Goal: Use online tool/utility: Utilize a website feature to perform a specific function

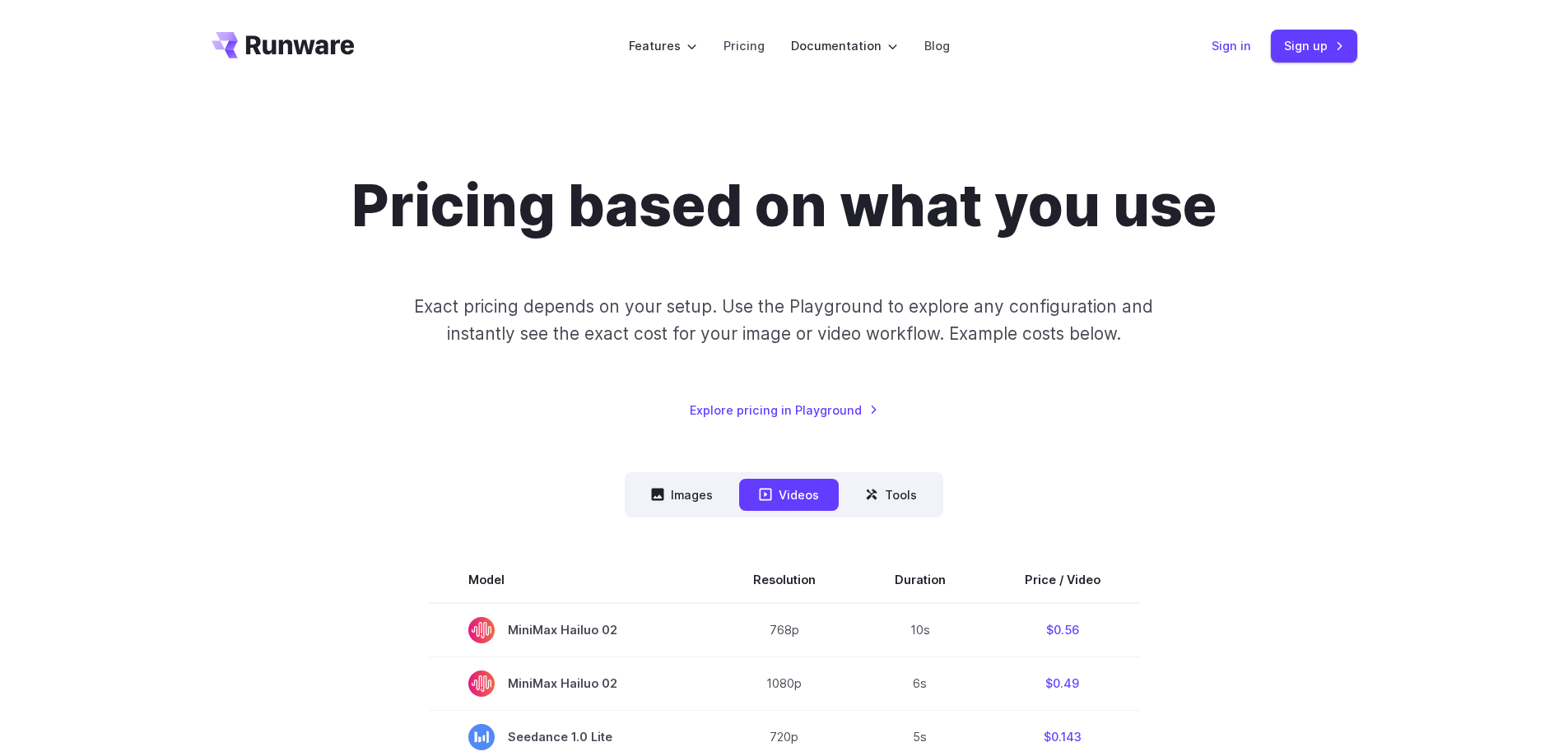
click at [1226, 45] on link "Sign in" at bounding box center [1231, 46] width 40 height 19
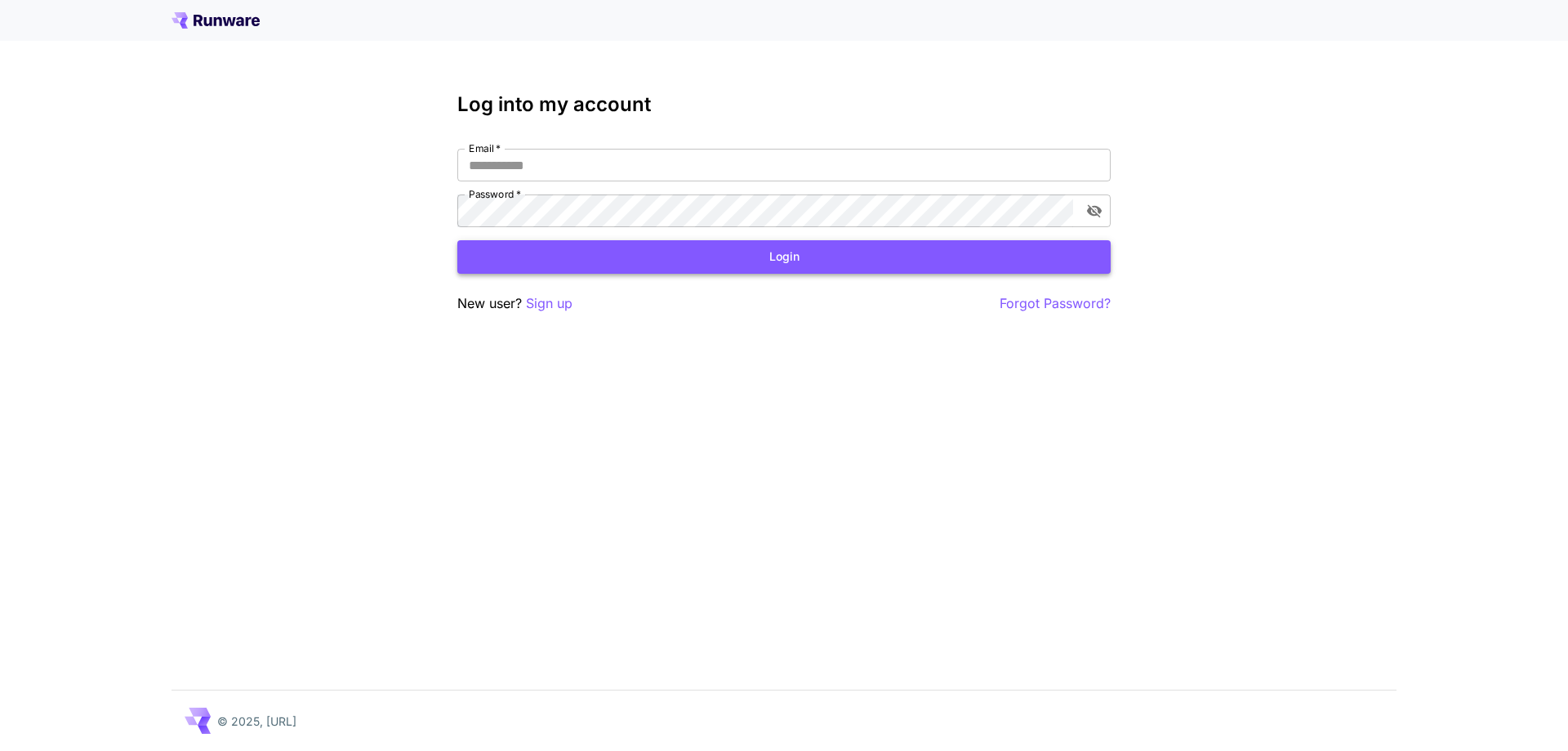
type input "**********"
click at [645, 258] on button "Login" at bounding box center [784, 257] width 654 height 34
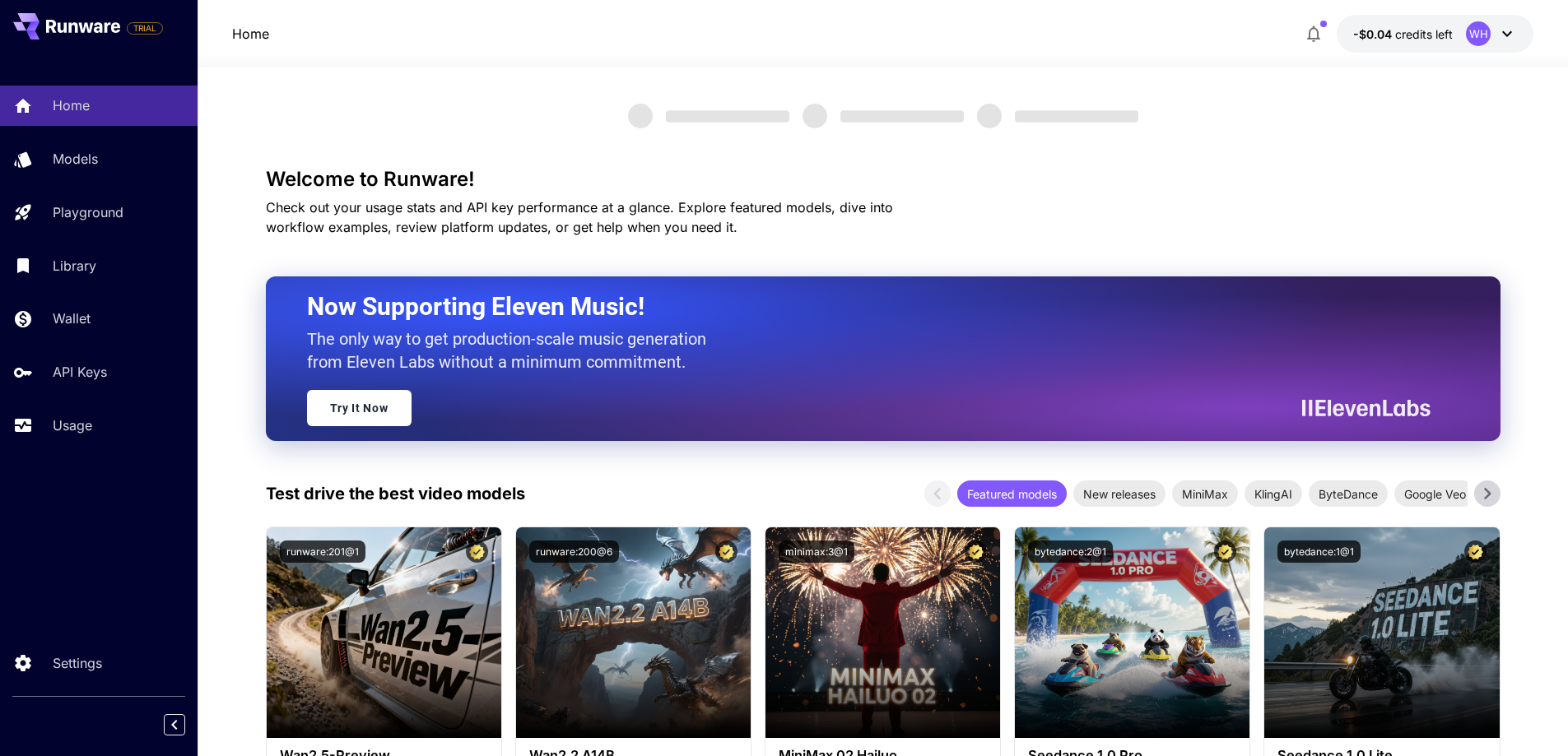
click at [465, 33] on div "Home -$0.04 credits left WH" at bounding box center [882, 34] width 1301 height 38
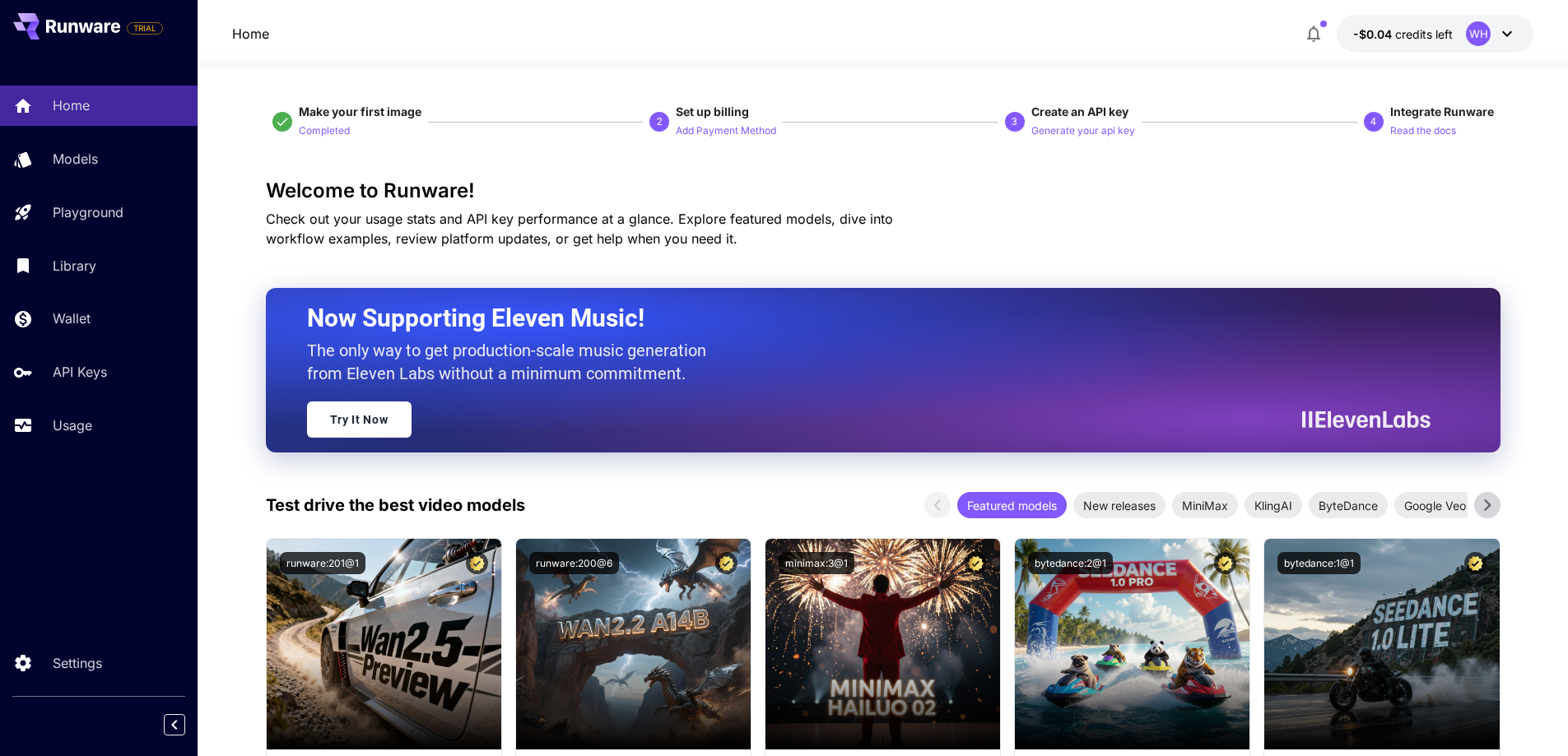
click at [1504, 38] on icon at bounding box center [1506, 33] width 20 height 20
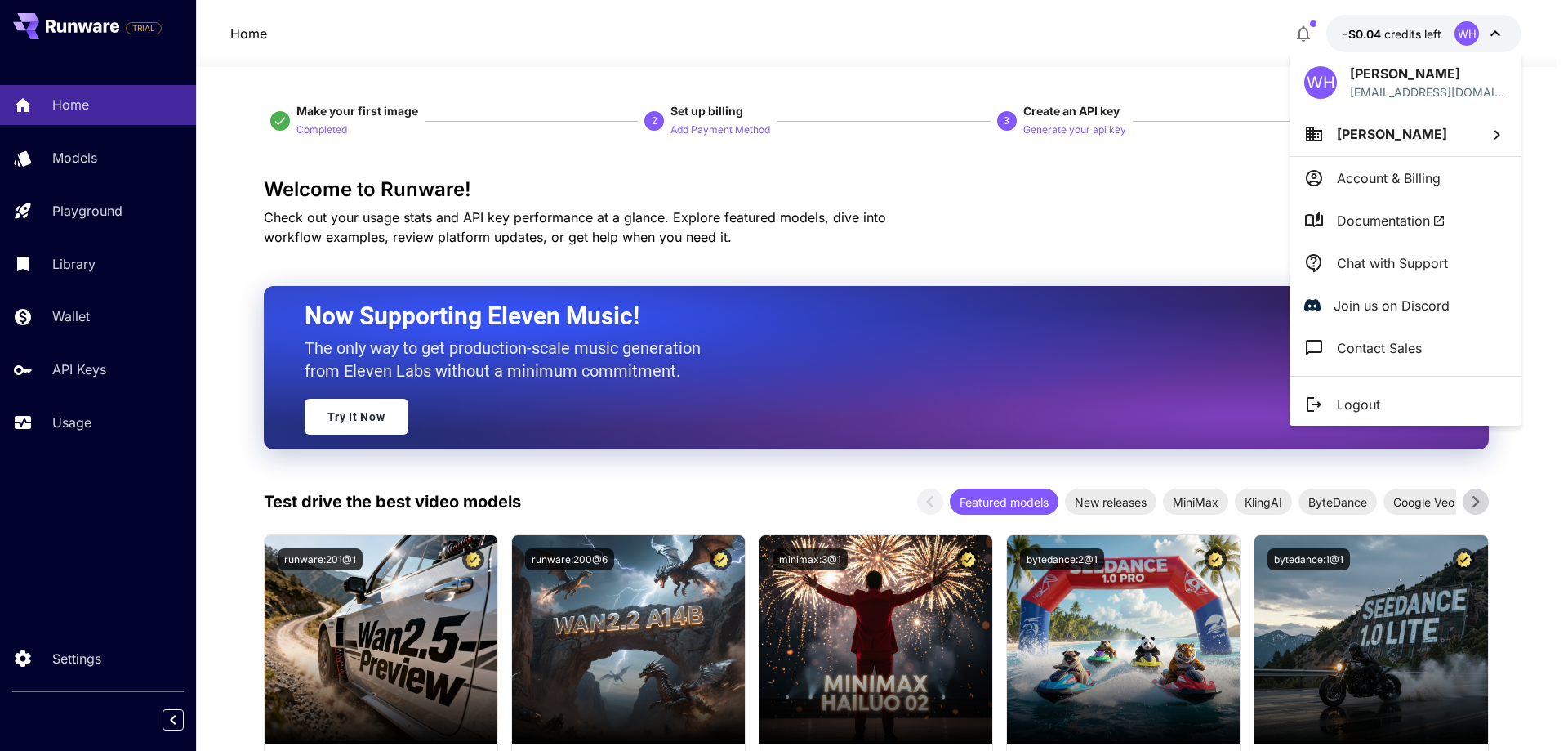
click at [1493, 37] on div at bounding box center [784, 375] width 1568 height 751
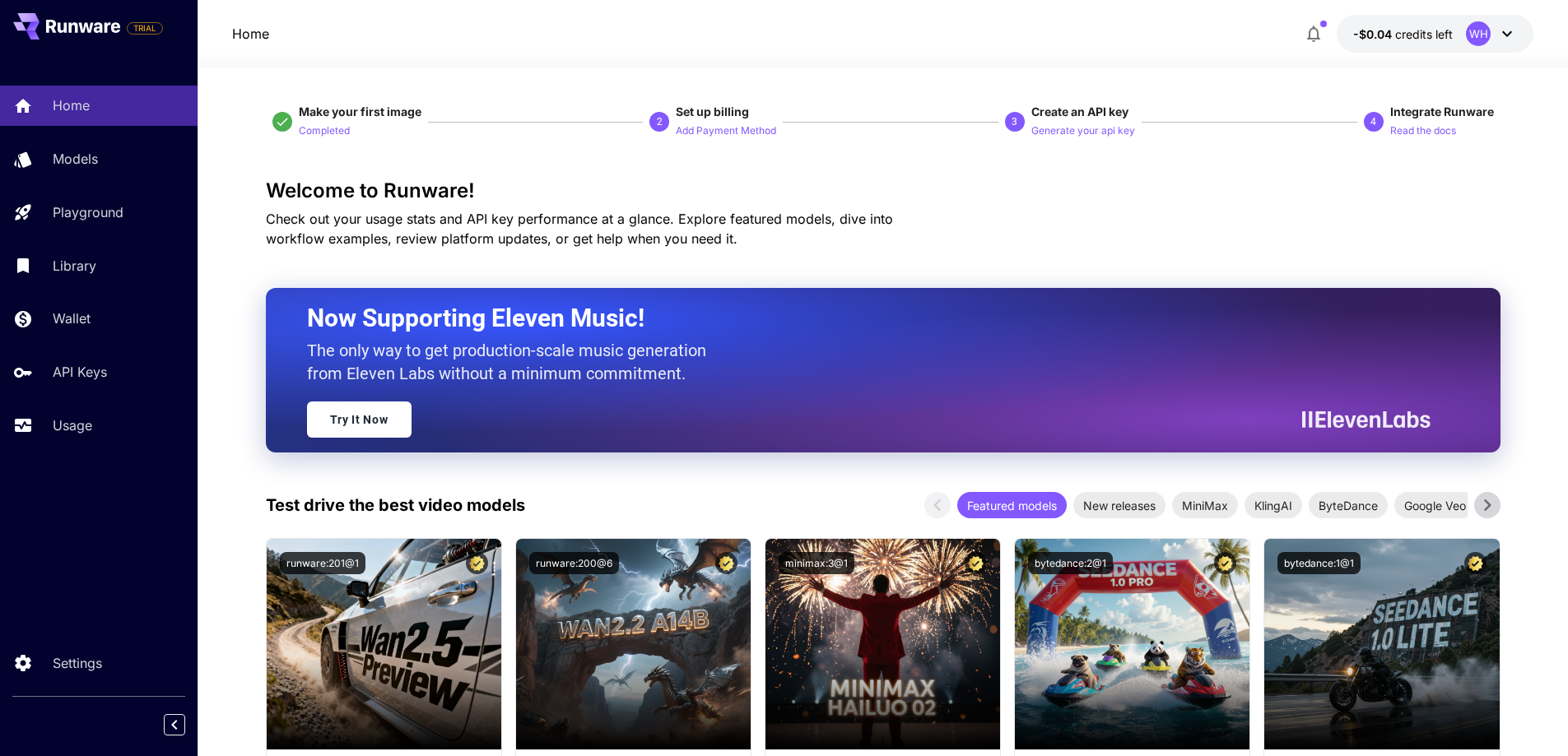
click at [502, 225] on span "Check out your usage stats and API key performance at a glance. Explore feature…" at bounding box center [579, 229] width 627 height 36
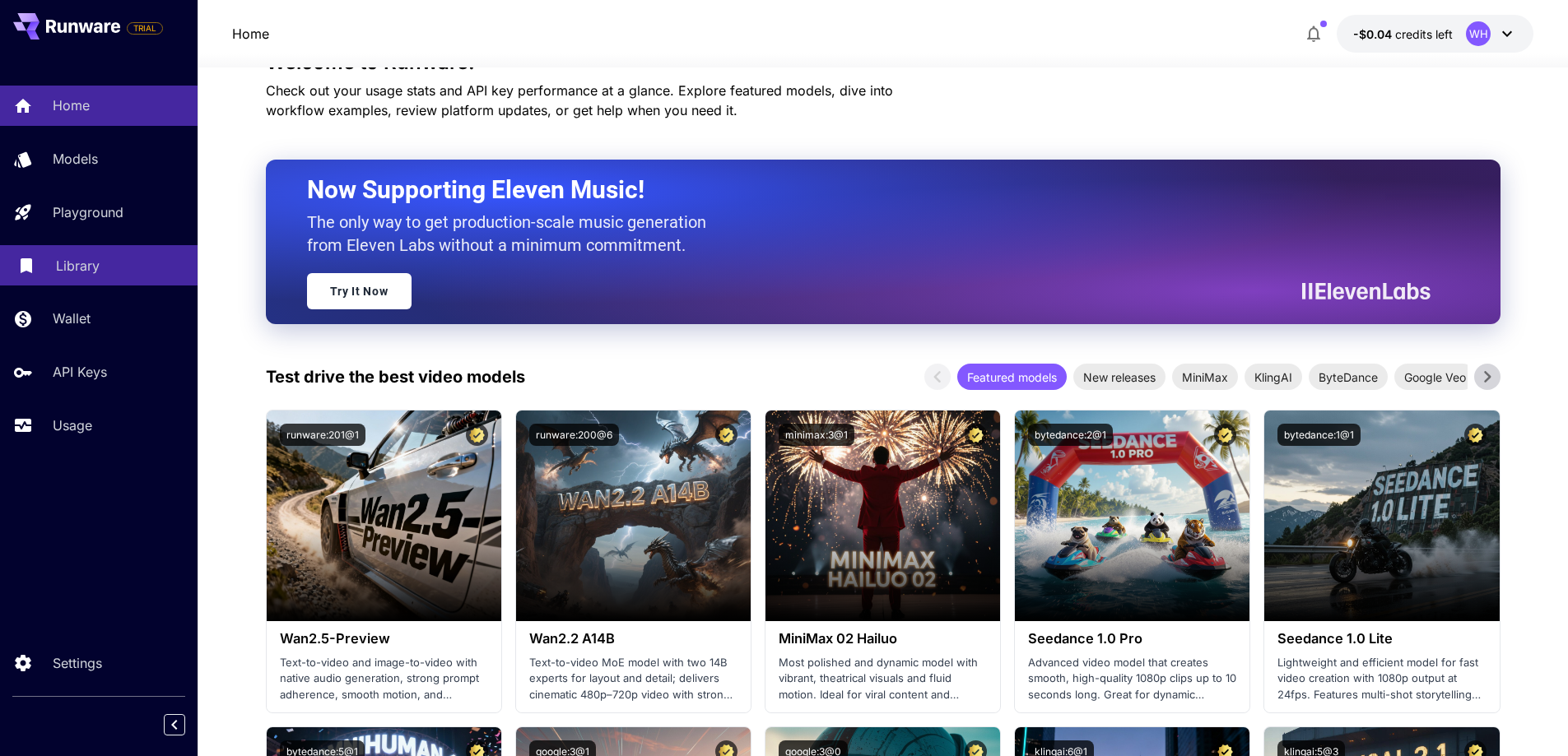
scroll to position [411, 0]
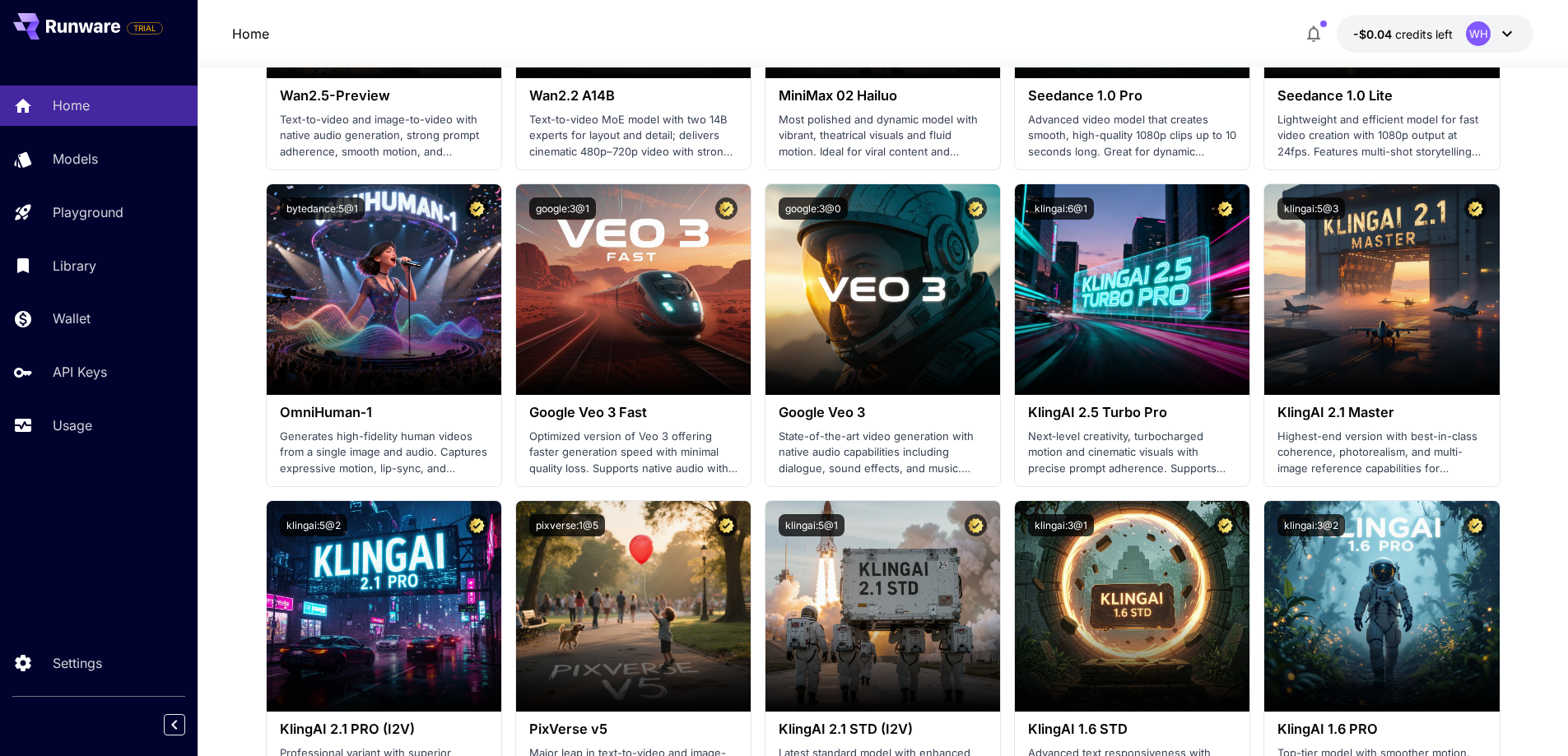
scroll to position [658, 0]
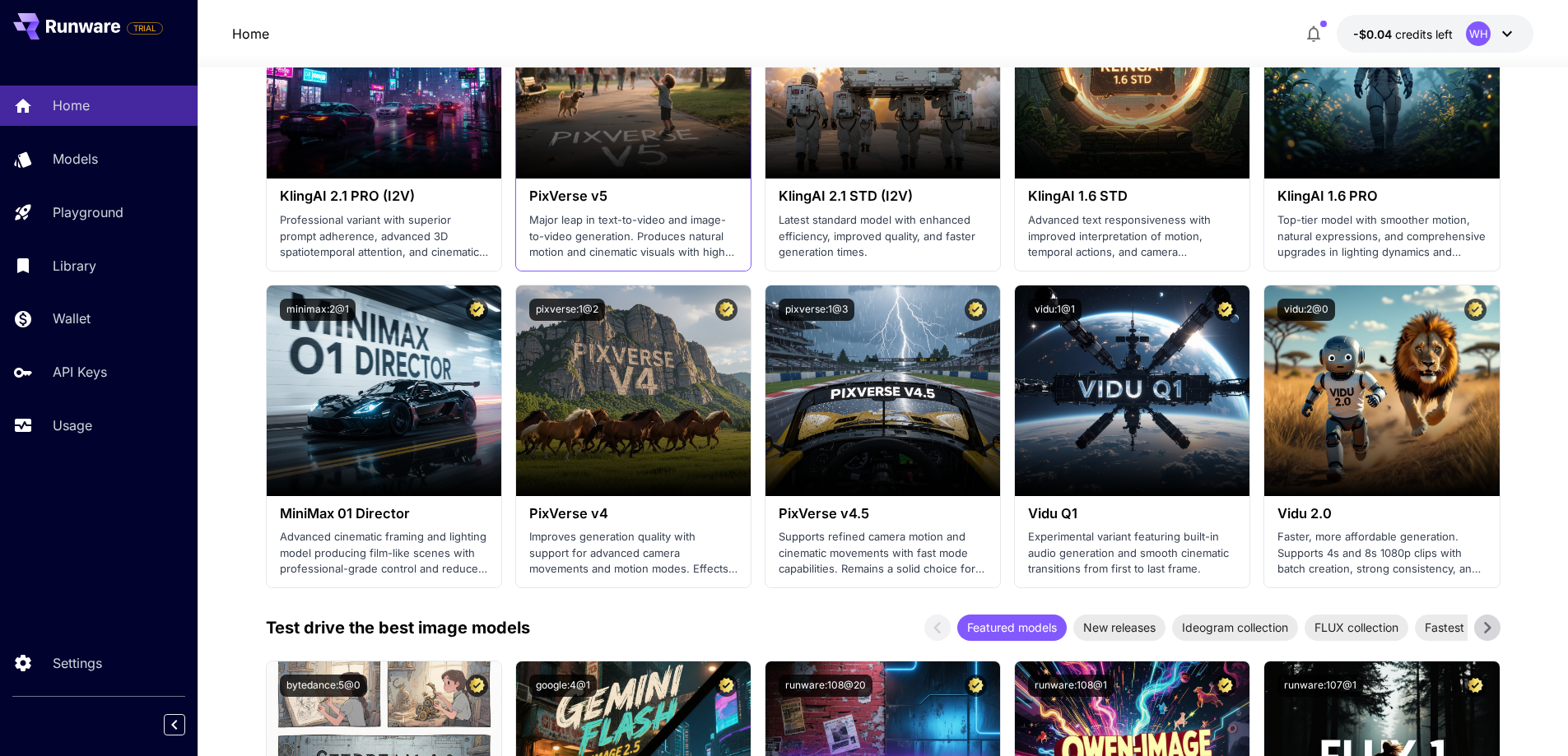
scroll to position [1233, 0]
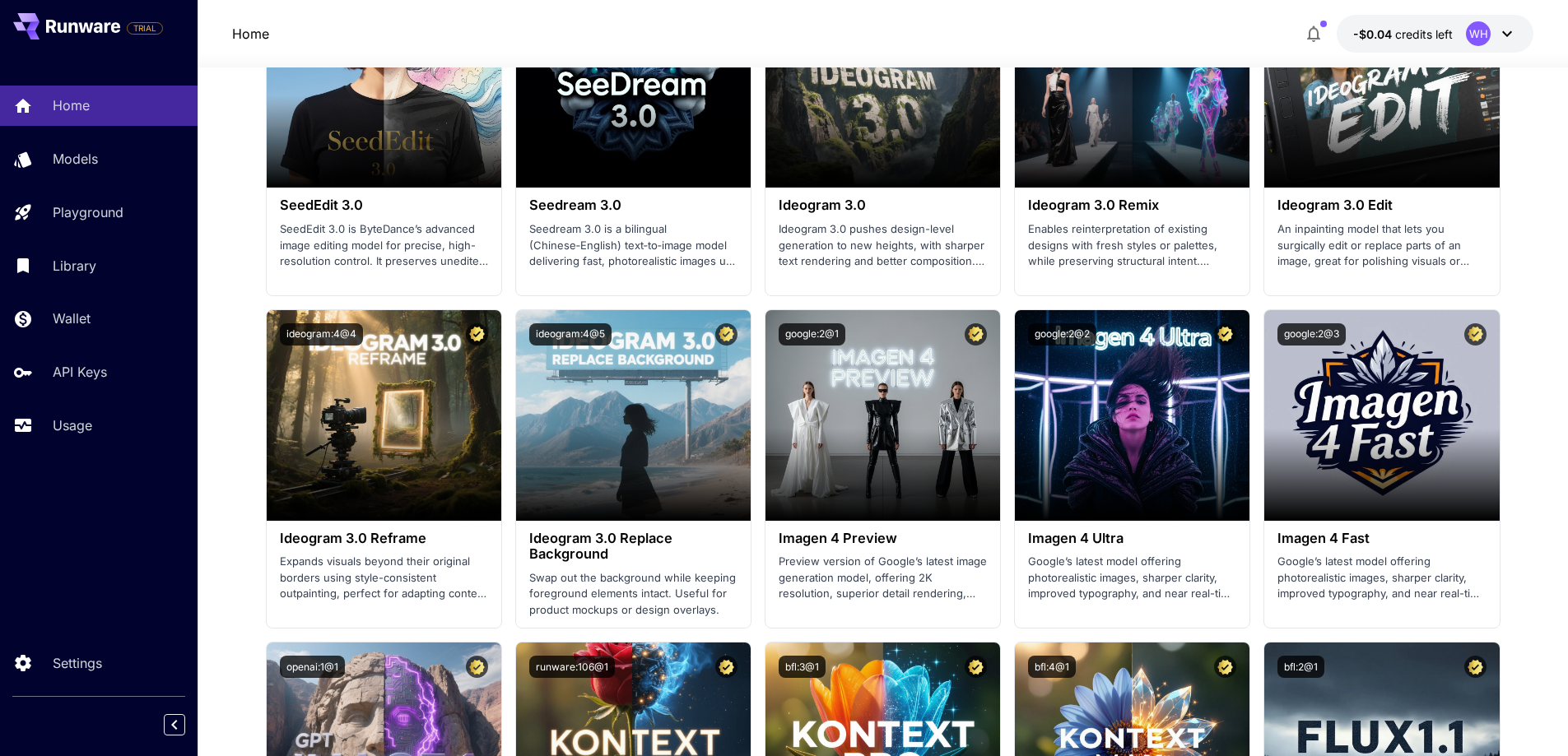
click at [252, 374] on section "Make your first image Completed 2 Set up billing Add Payment Method 3 Create an…" at bounding box center [882, 286] width 1370 height 4878
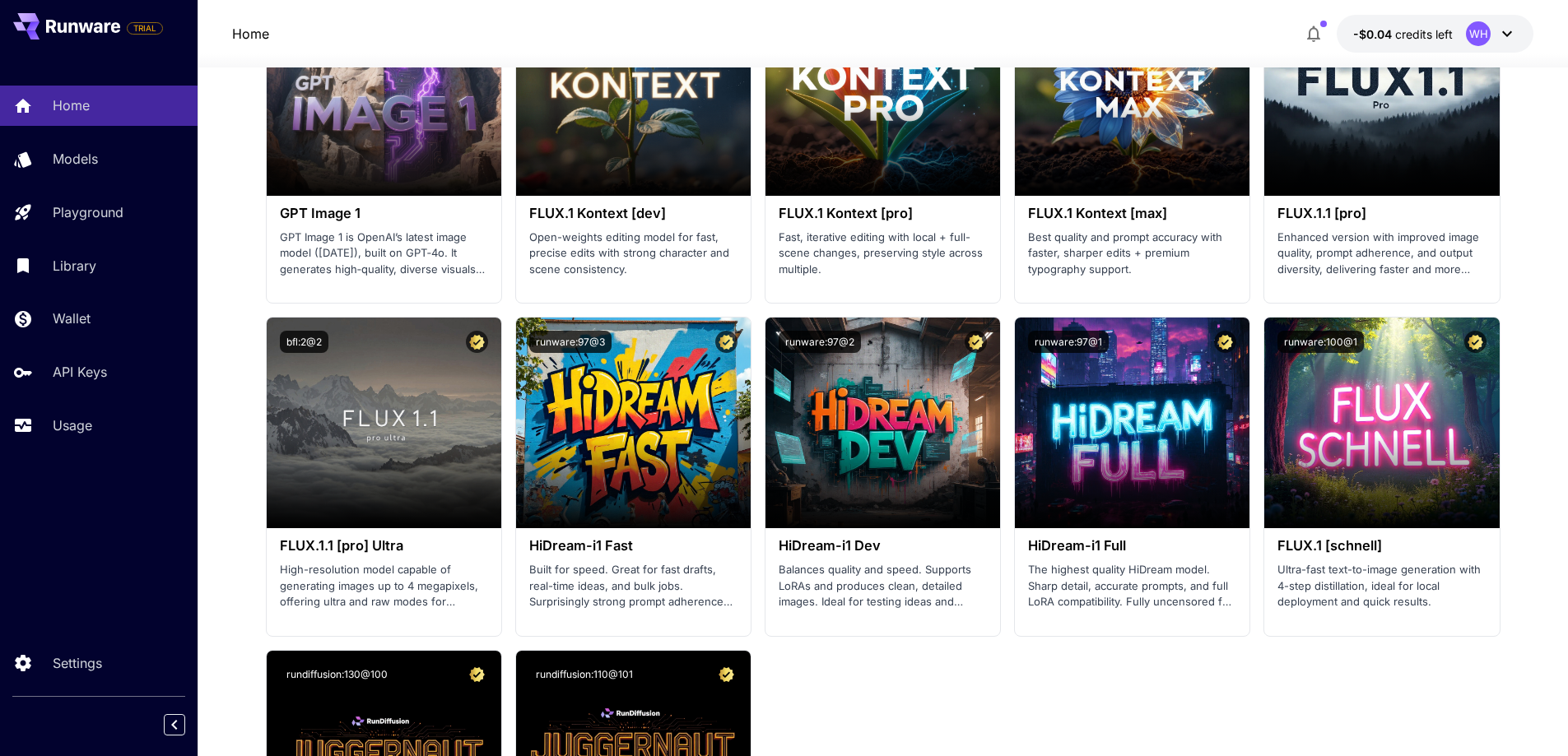
scroll to position [2631, 0]
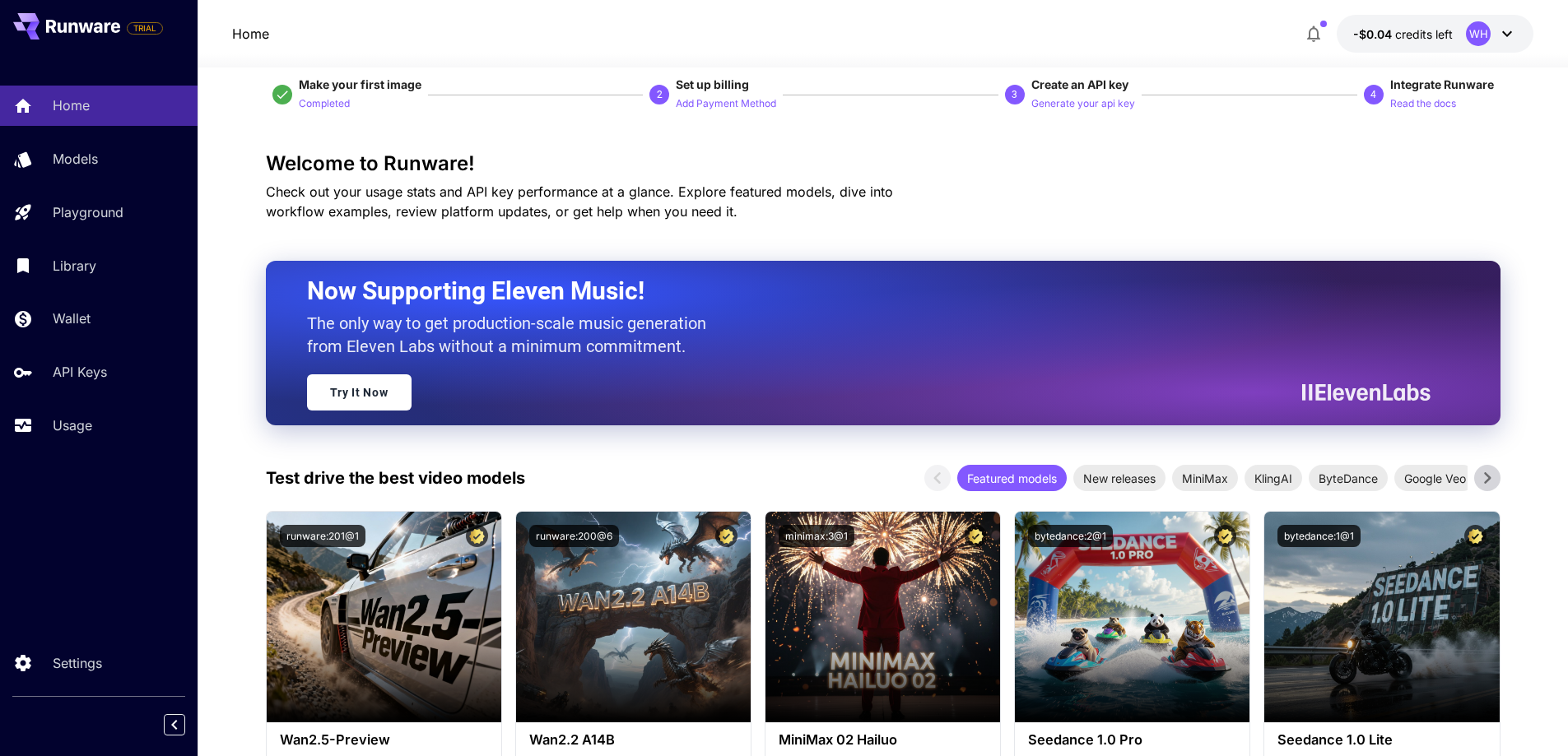
scroll to position [0, 0]
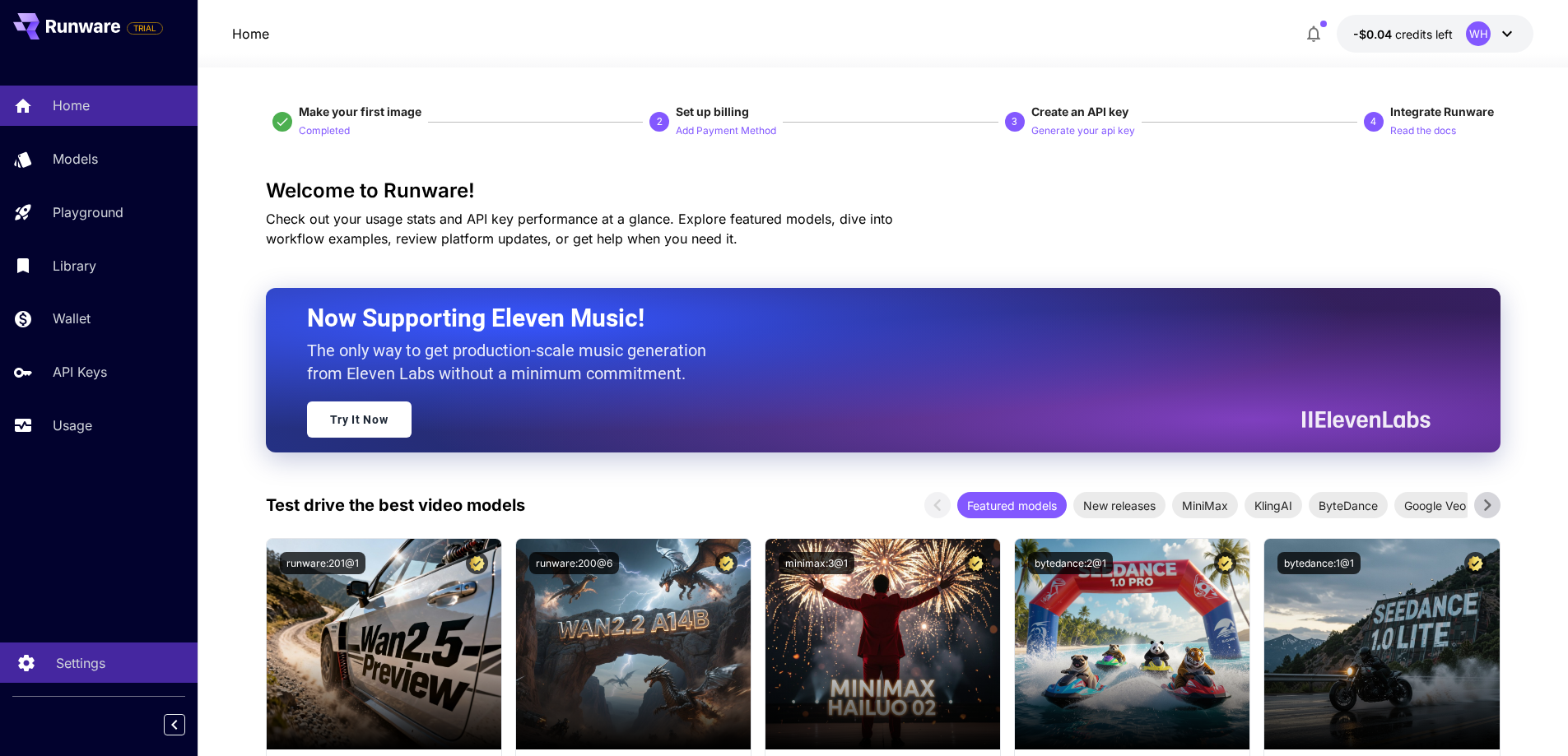
click at [122, 665] on div "Settings" at bounding box center [120, 662] width 128 height 20
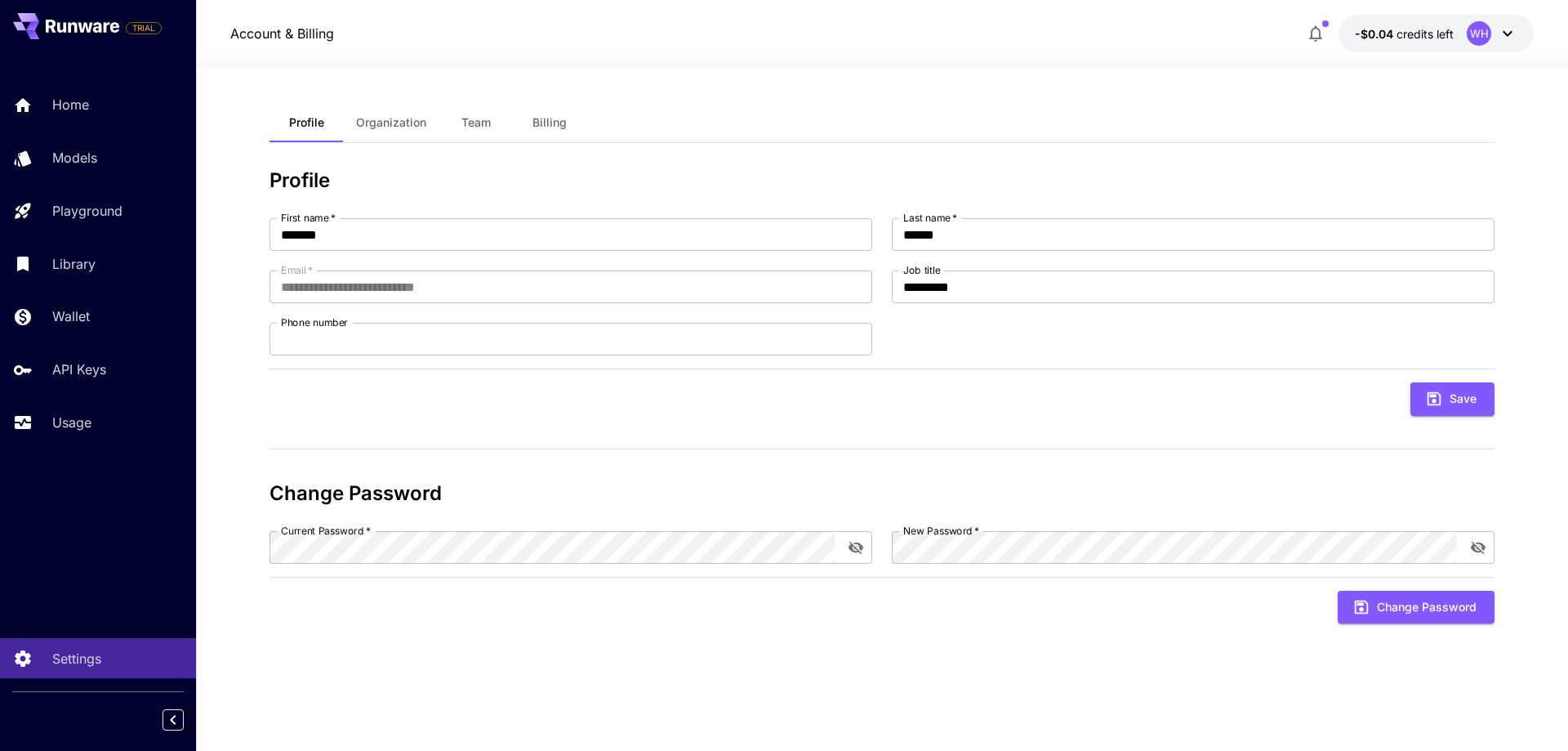
click at [238, 309] on section "**********" at bounding box center [881, 409] width 1371 height 684
click at [405, 126] on span "Organization" at bounding box center [391, 122] width 71 height 15
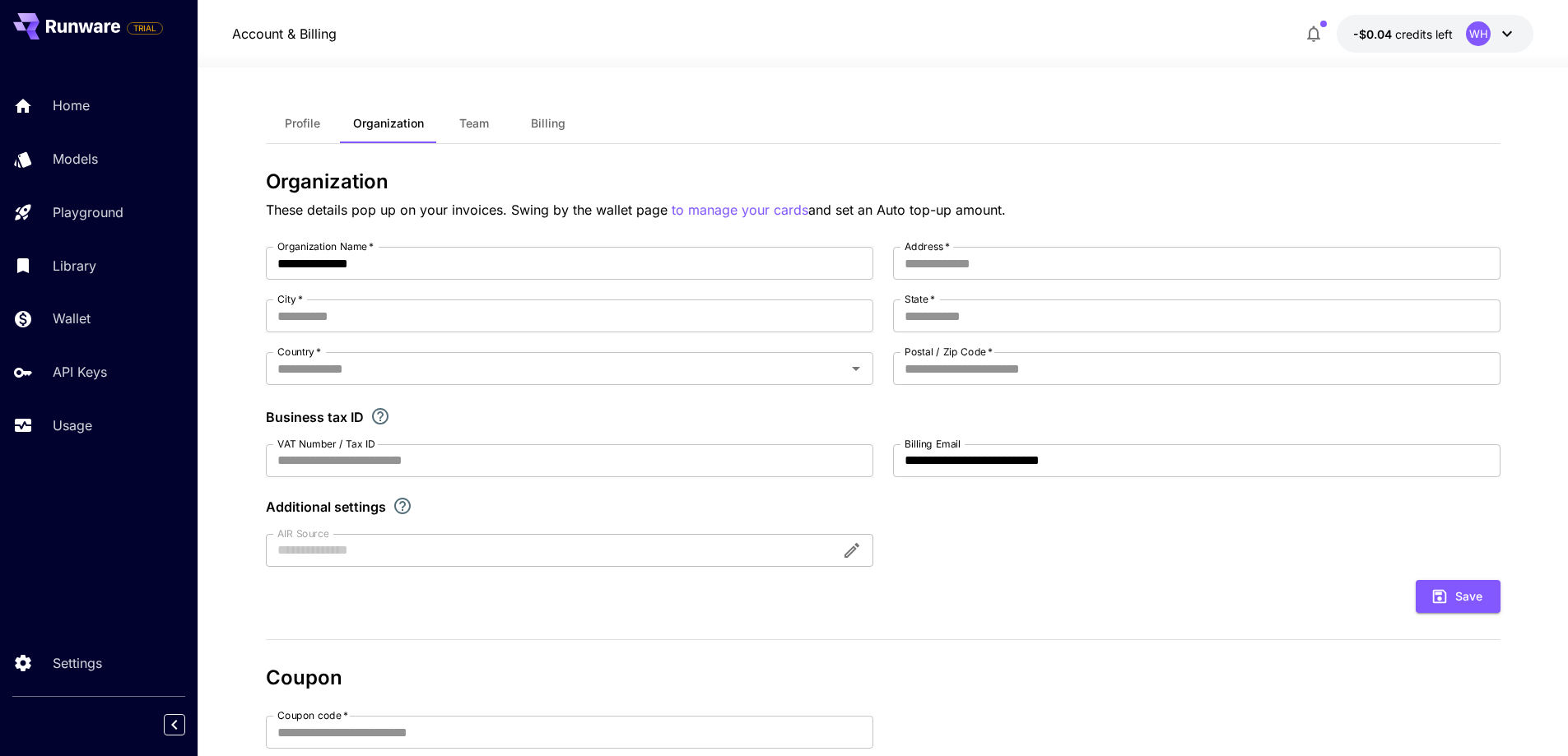
click at [566, 120] on button "Billing" at bounding box center [548, 123] width 74 height 40
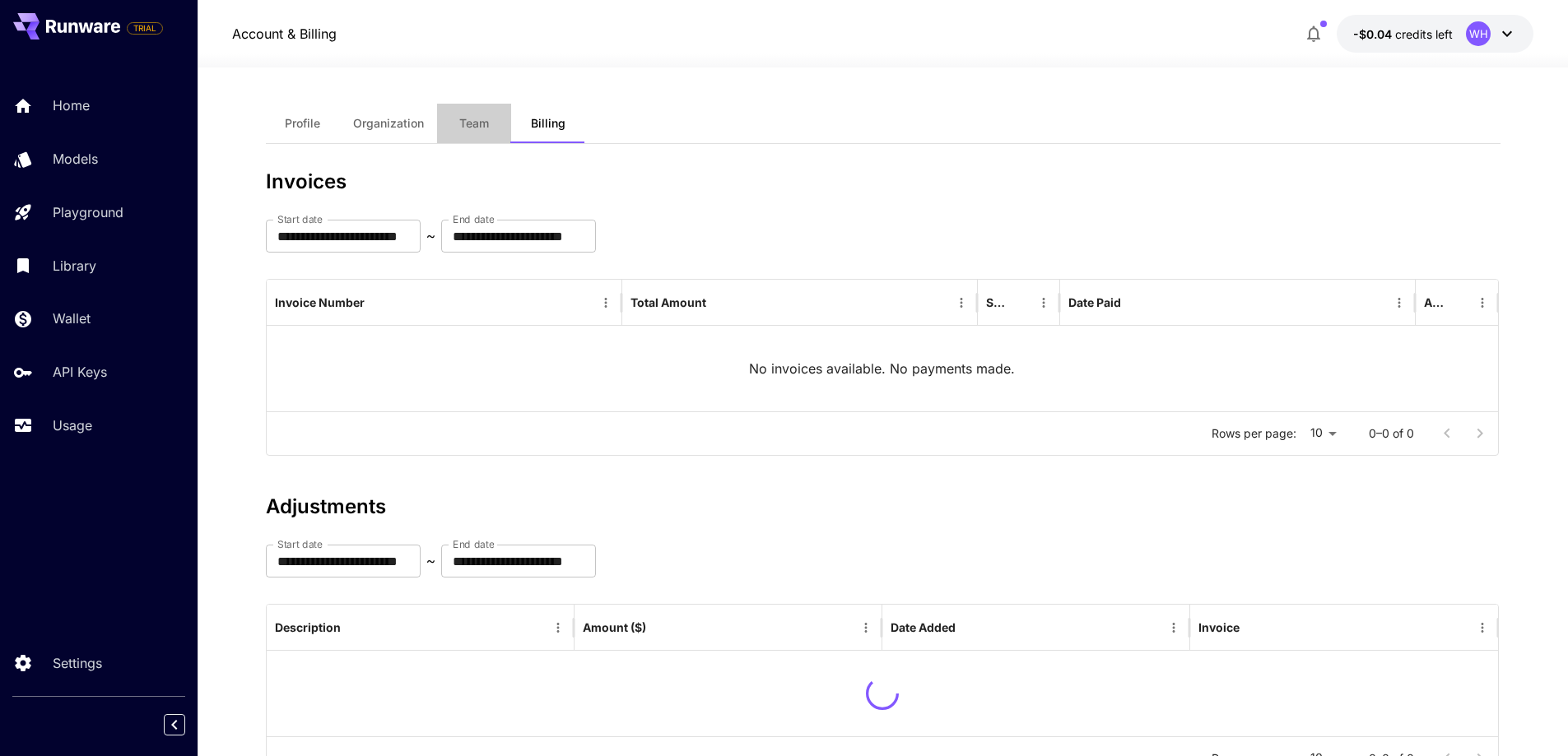
click at [479, 125] on span "Team" at bounding box center [474, 123] width 29 height 15
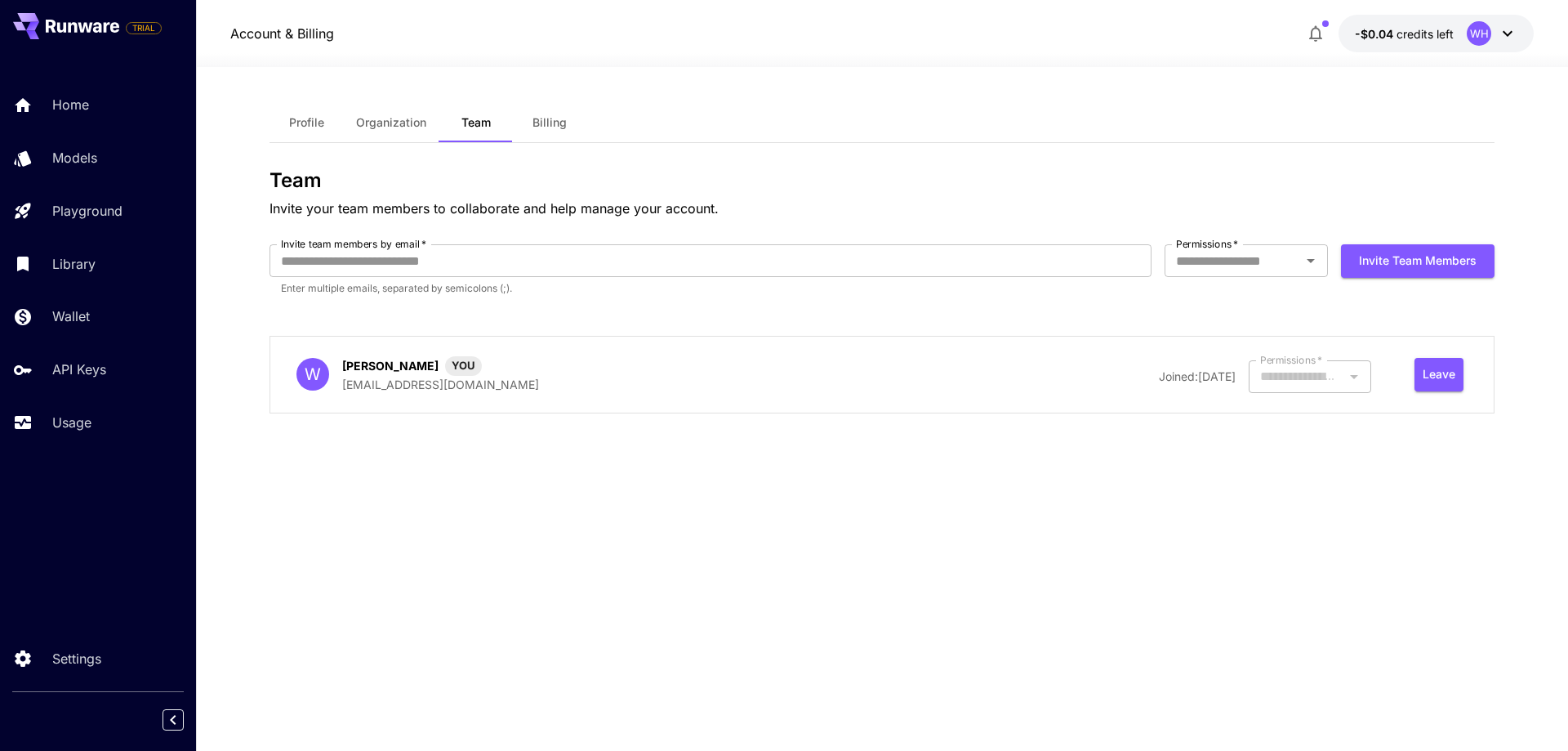
click at [523, 123] on button "Billing" at bounding box center [549, 122] width 73 height 40
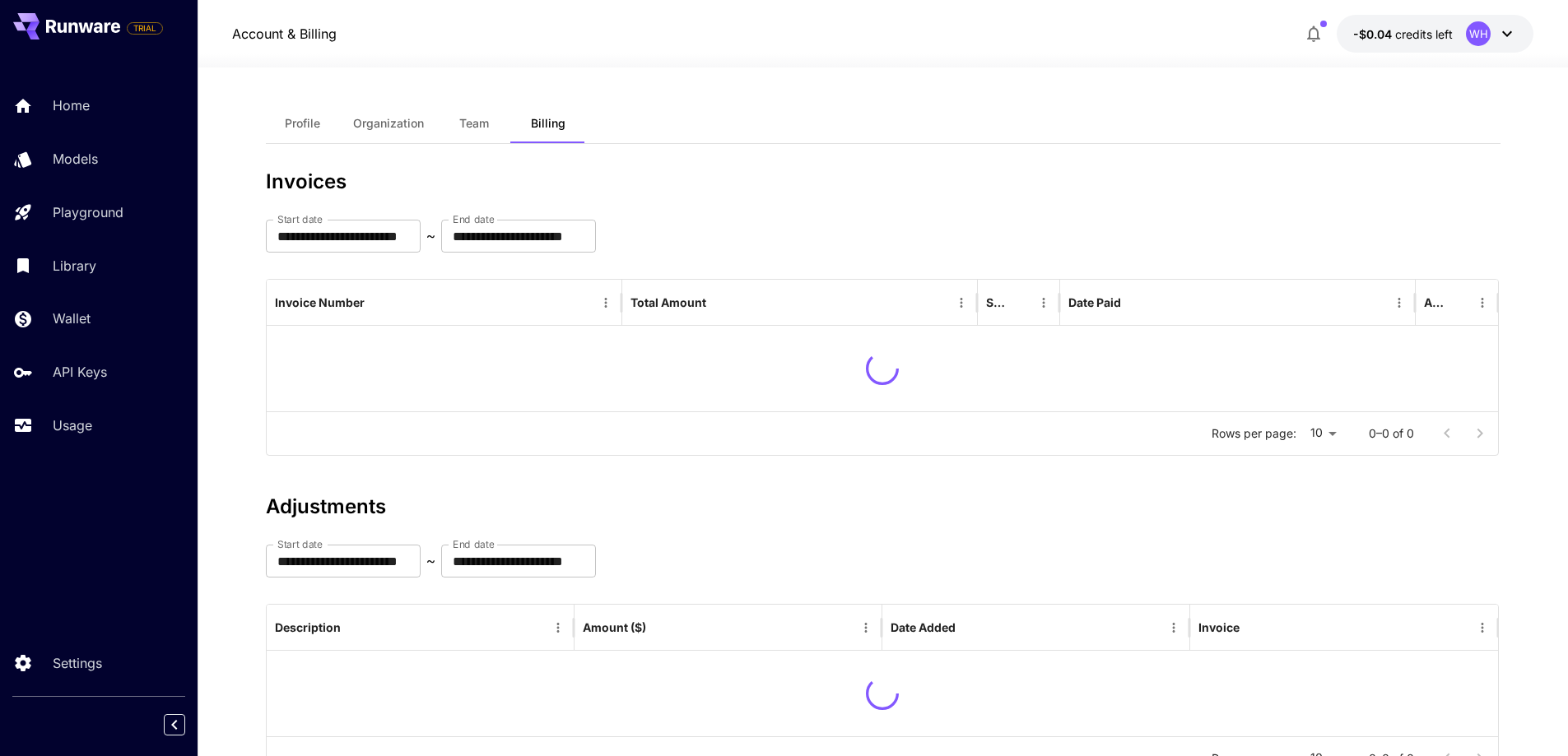
click at [460, 123] on span "Team" at bounding box center [474, 123] width 29 height 15
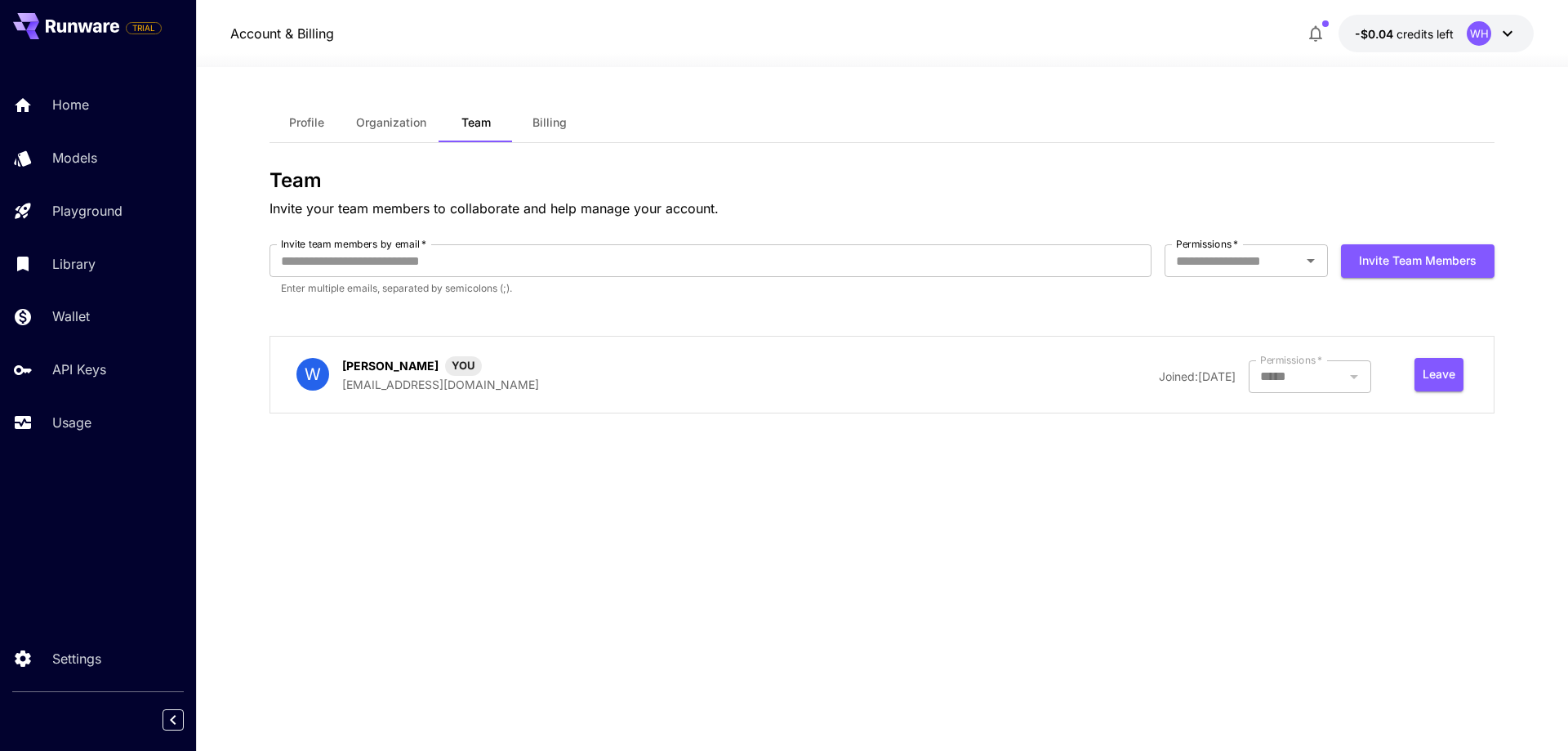
click at [354, 120] on button "Organization" at bounding box center [391, 122] width 96 height 40
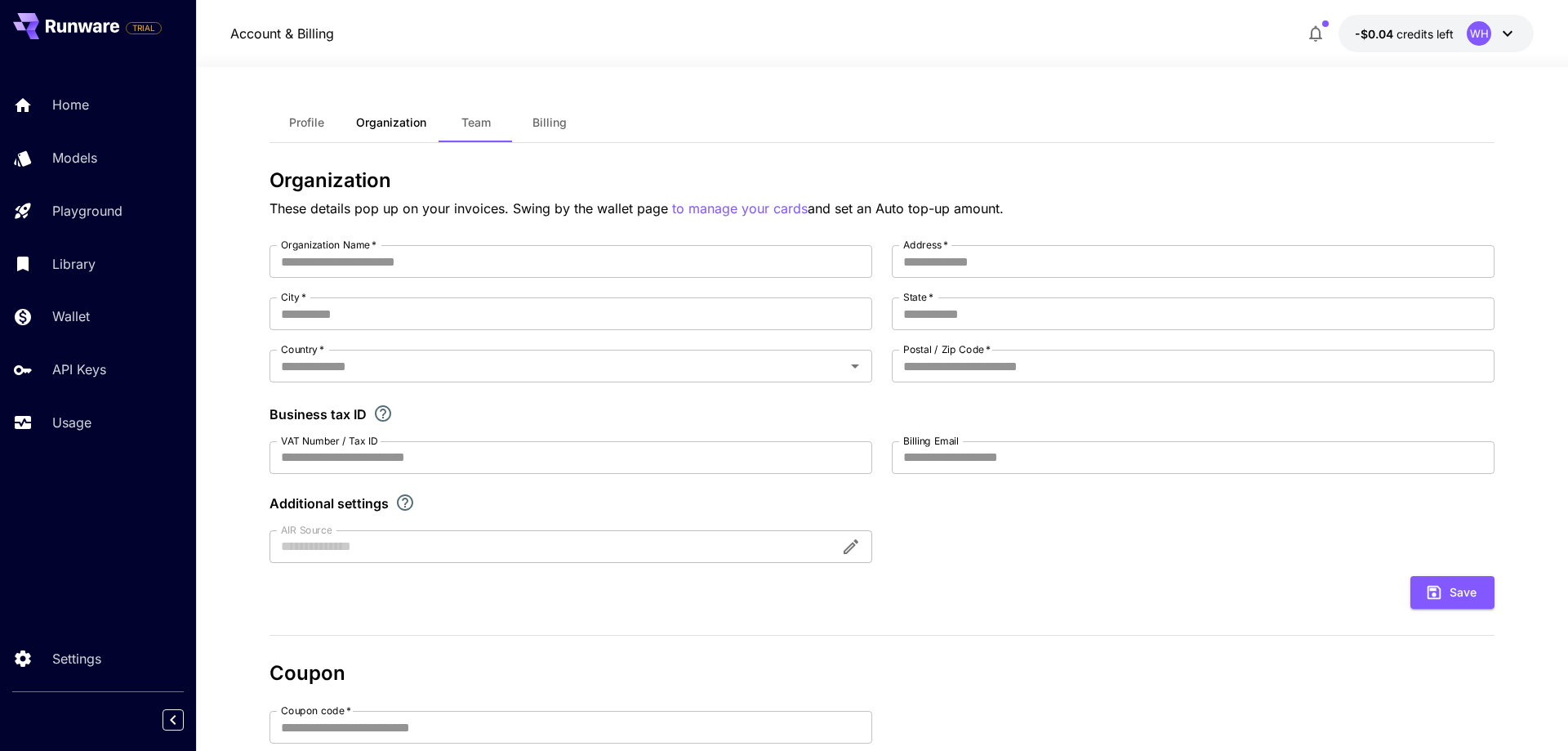
type input "**********"
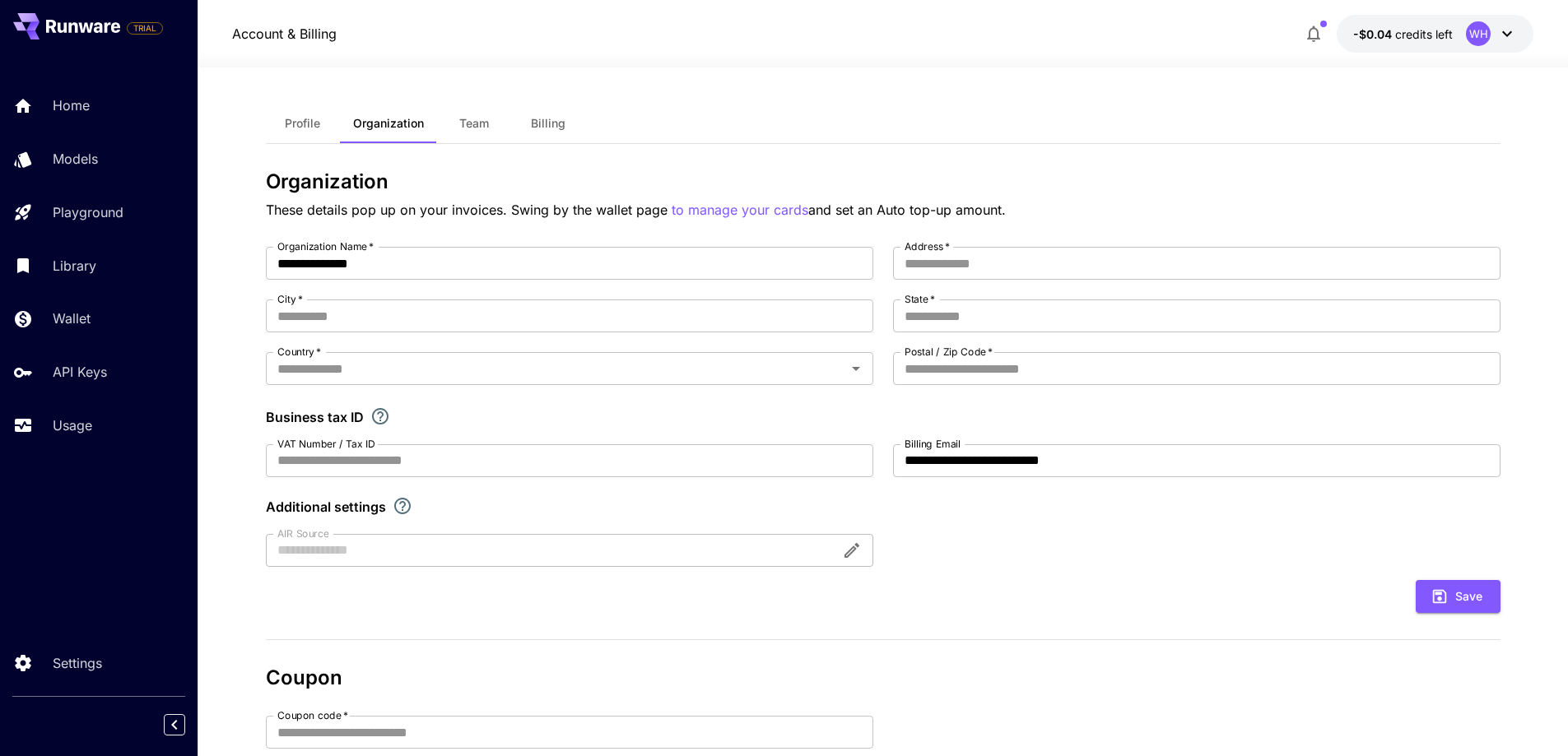
click at [456, 115] on button "Team" at bounding box center [474, 123] width 74 height 40
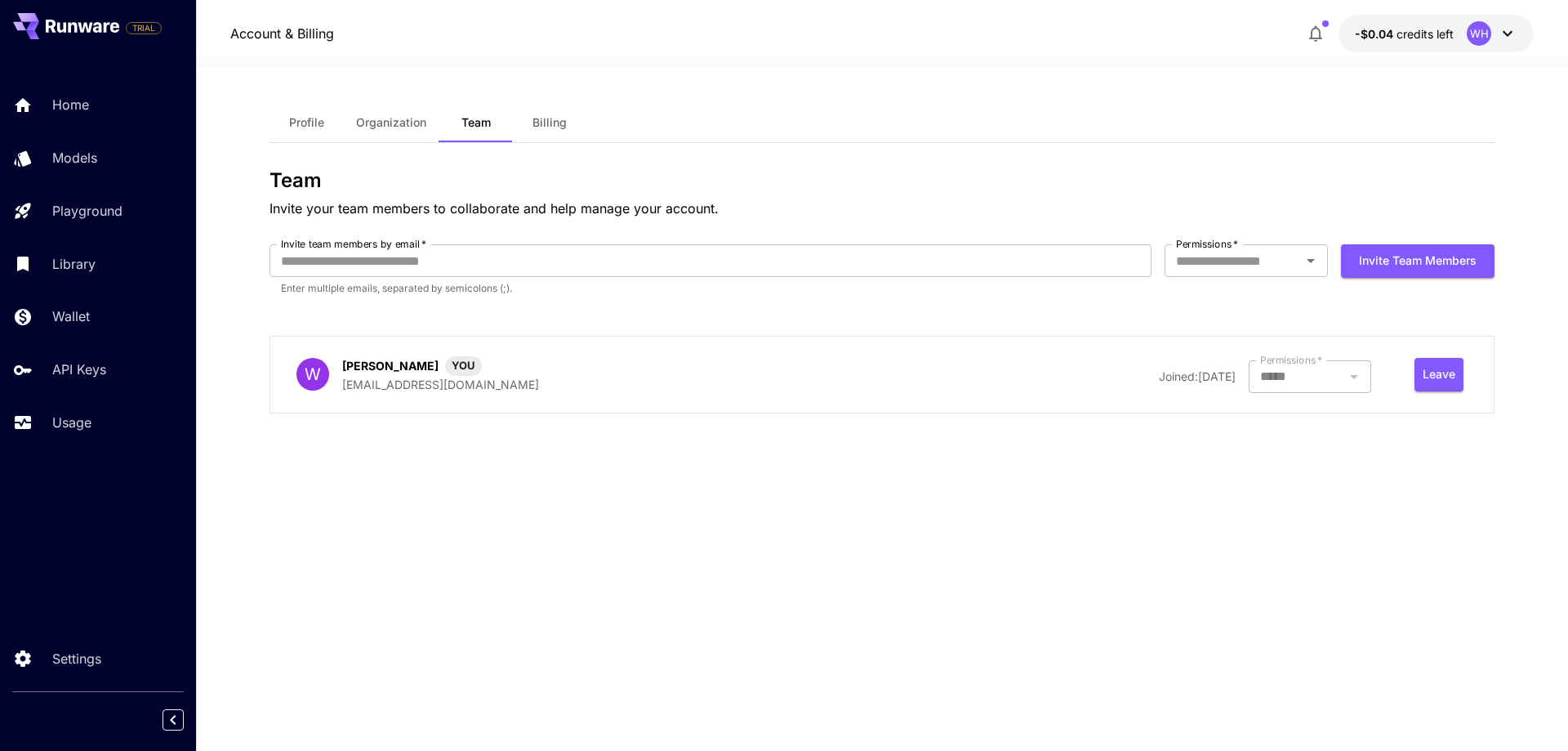
click at [378, 114] on button "Organization" at bounding box center [391, 122] width 96 height 40
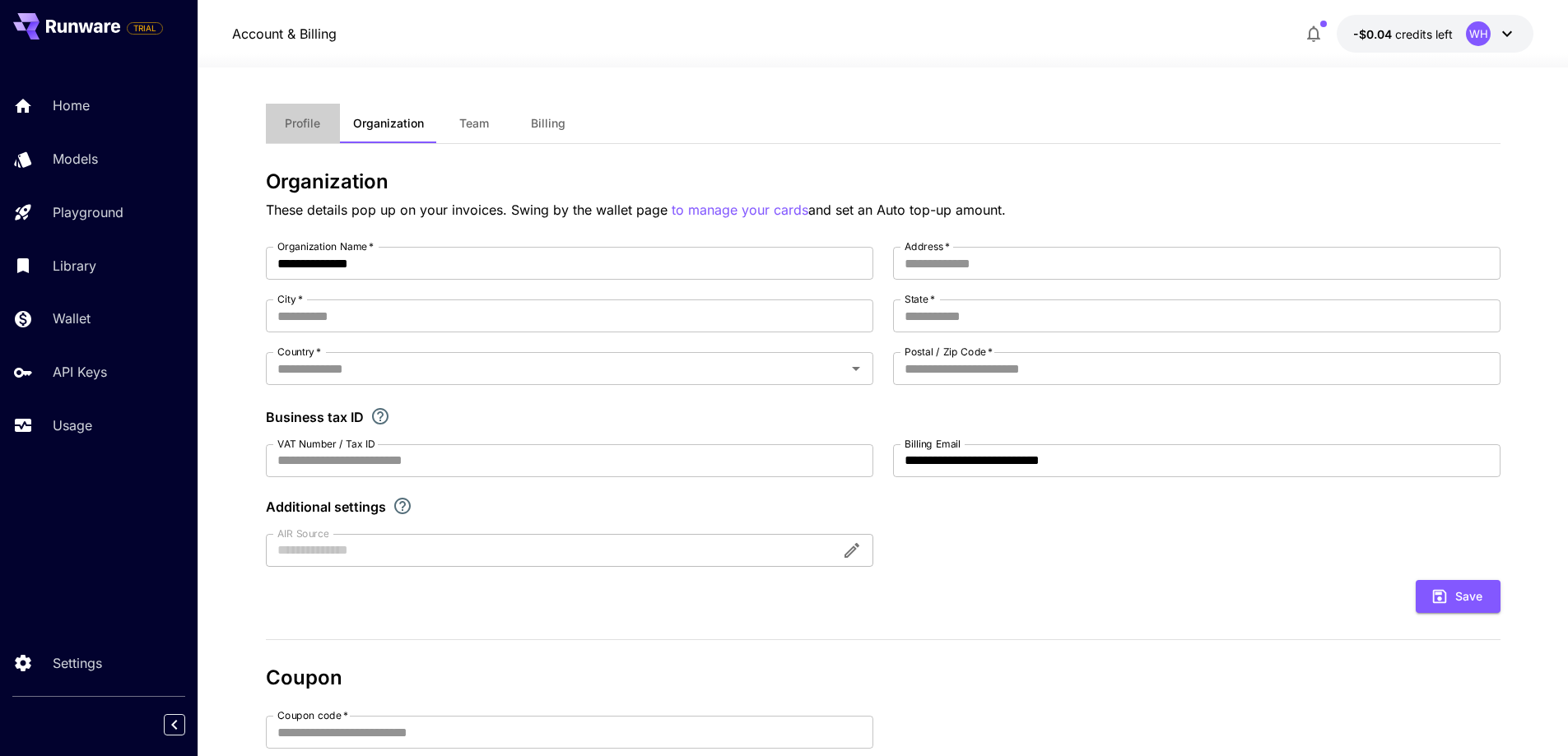
click at [292, 119] on span "Profile" at bounding box center [302, 123] width 35 height 15
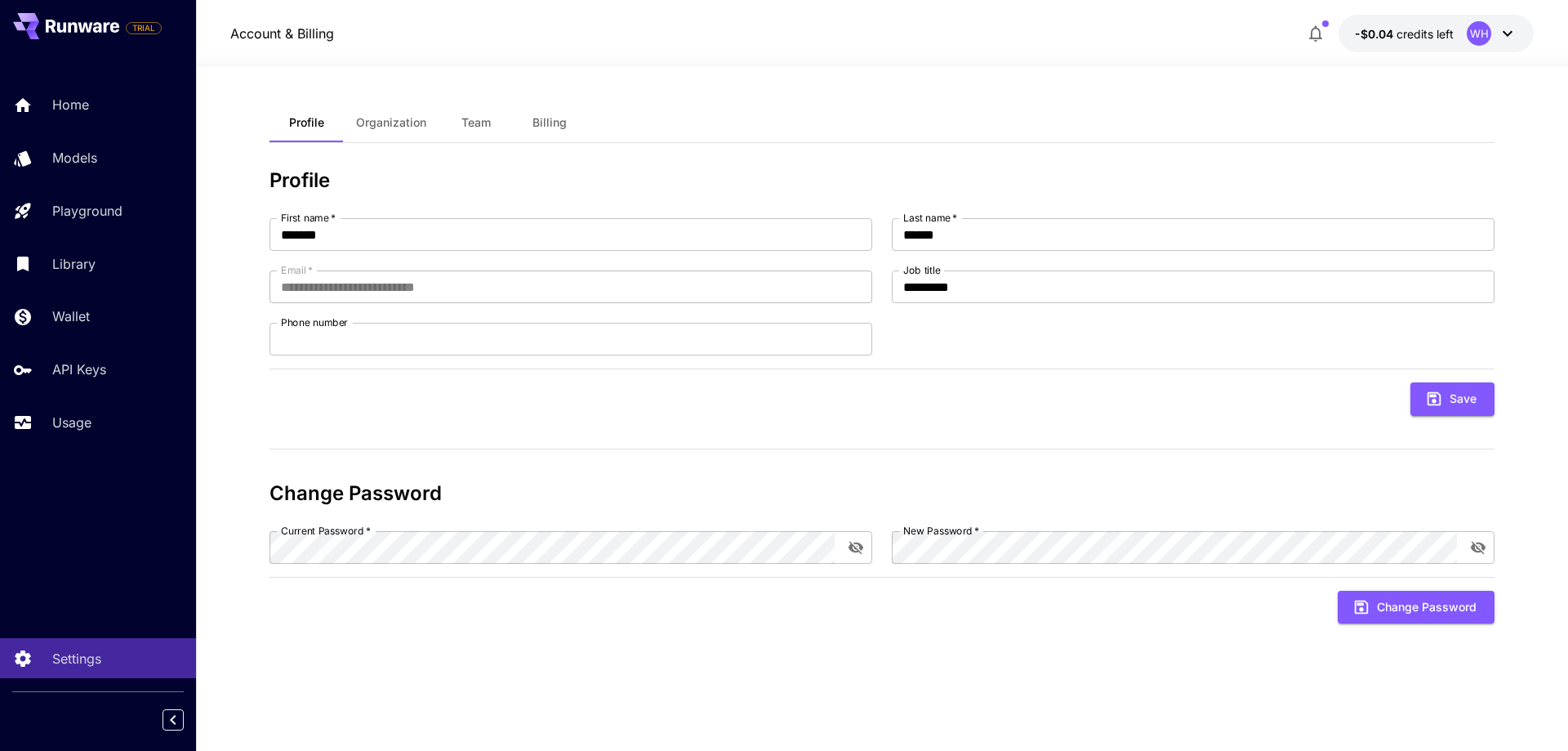
click at [213, 137] on section "**********" at bounding box center [881, 409] width 1371 height 684
click at [102, 98] on div "Home" at bounding box center [119, 105] width 127 height 20
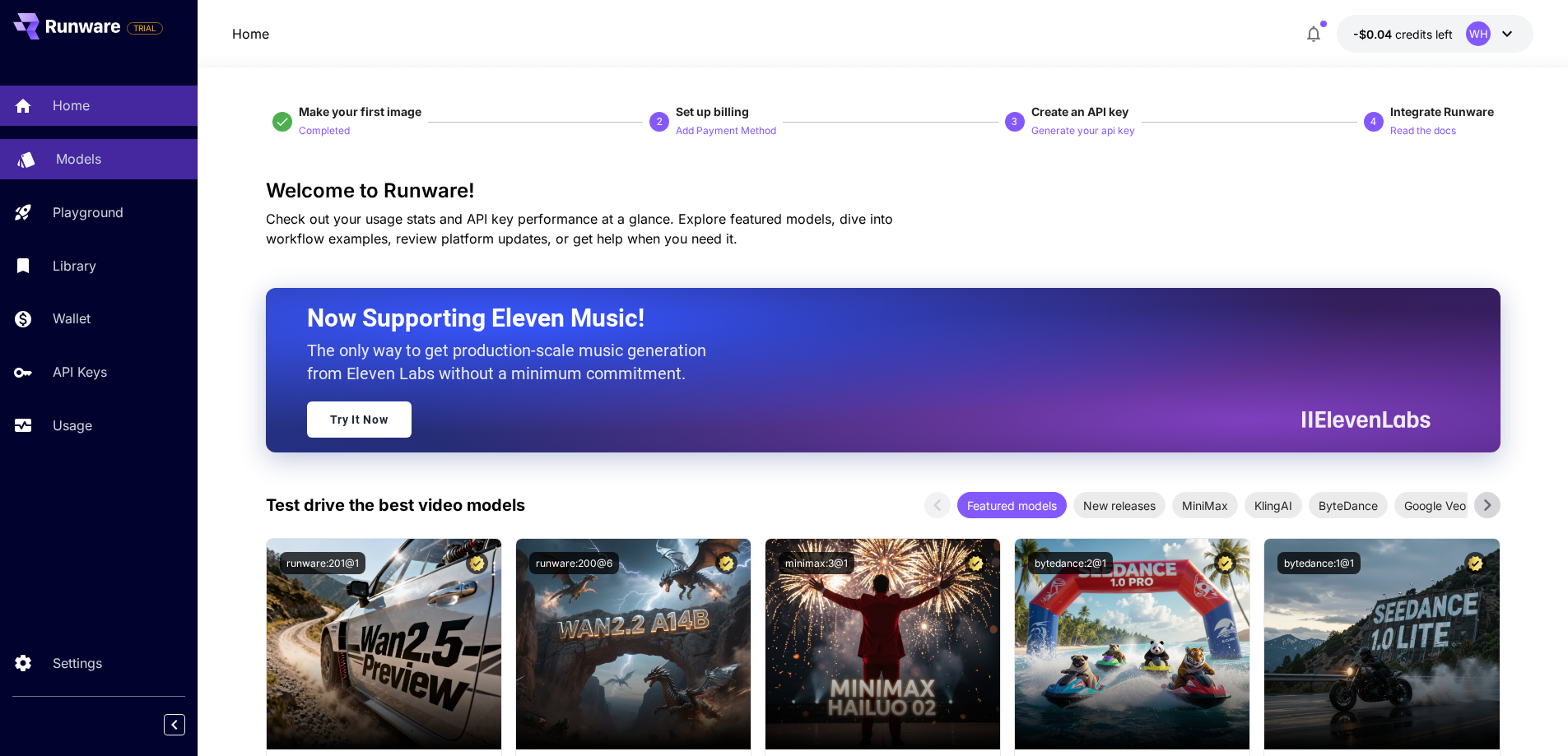
click at [150, 152] on div "Models" at bounding box center [120, 158] width 128 height 20
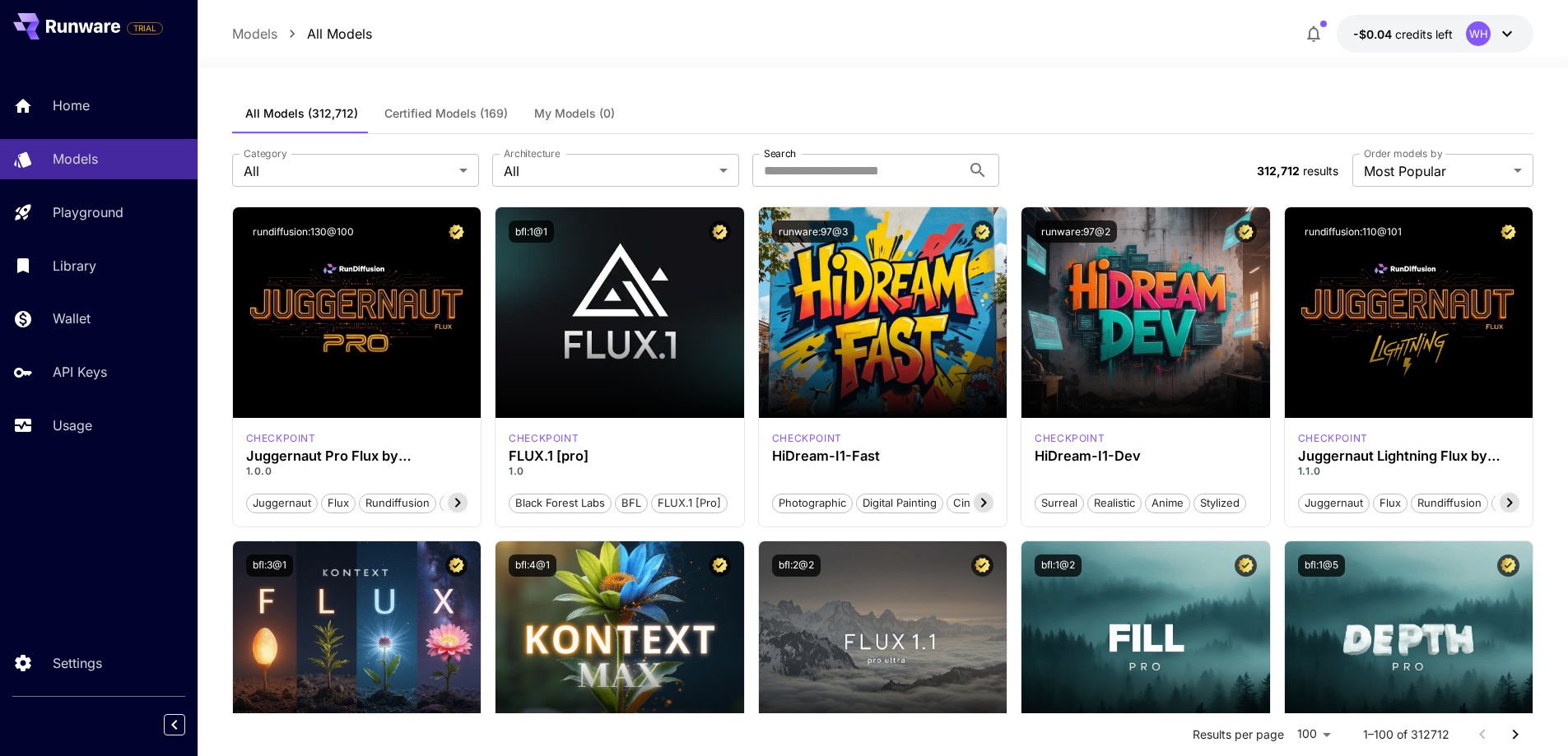
click at [781, 33] on div "Models All Models -$0.04 credits left WH" at bounding box center [882, 34] width 1301 height 38
click at [440, 117] on span "Certified Models (169)" at bounding box center [446, 114] width 123 height 15
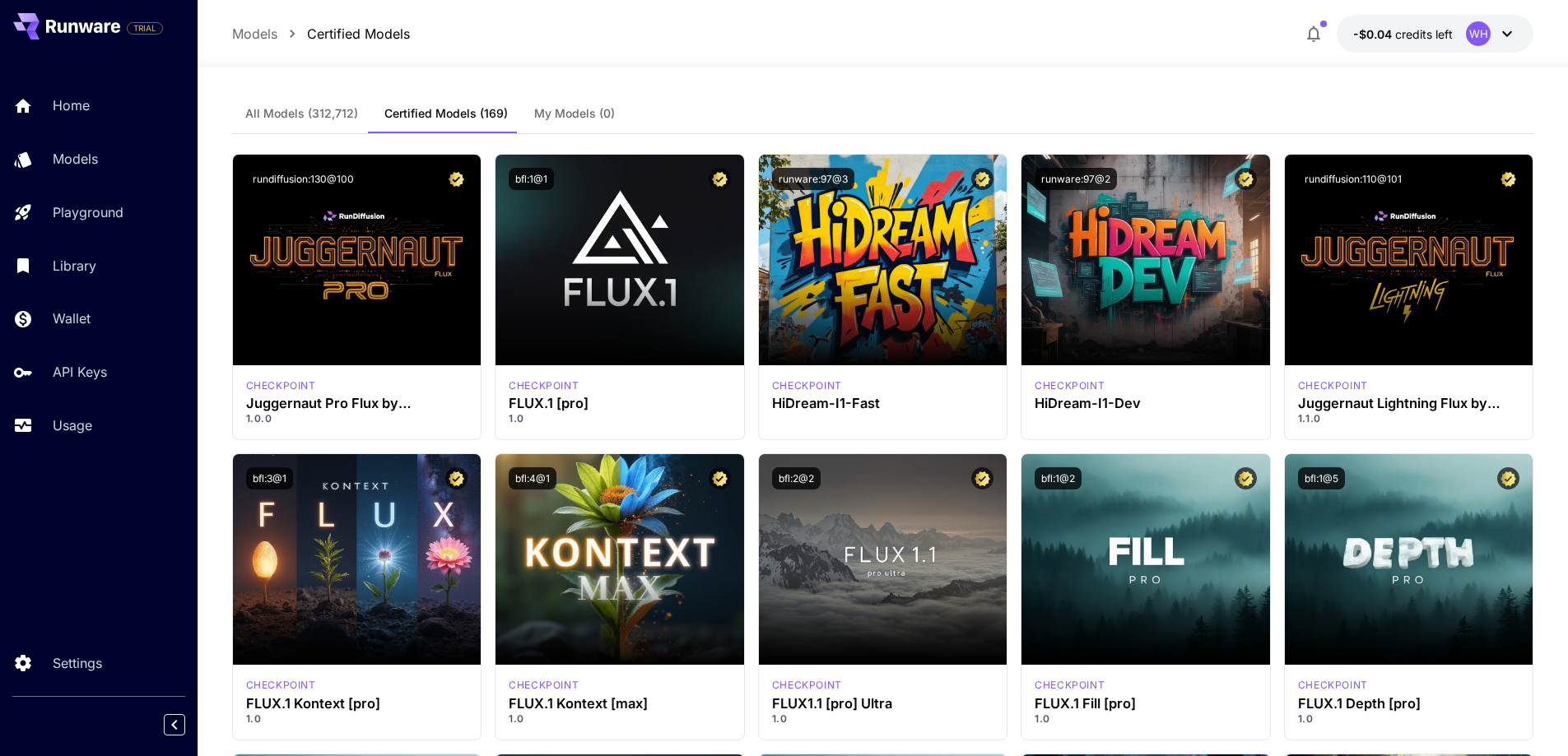
click at [319, 122] on button "All Models (312,712)" at bounding box center [301, 114] width 140 height 40
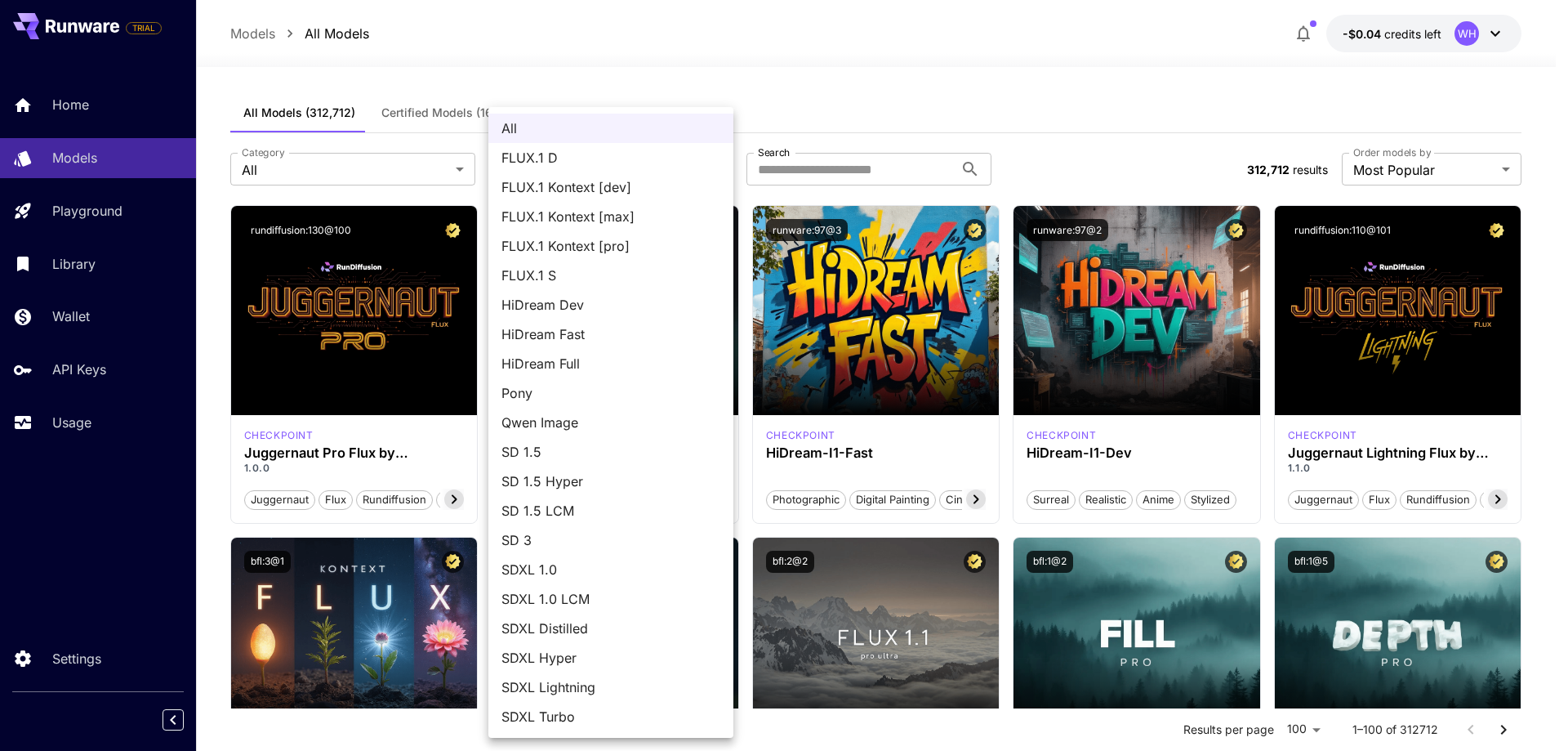
click at [856, 156] on div at bounding box center [784, 375] width 1568 height 751
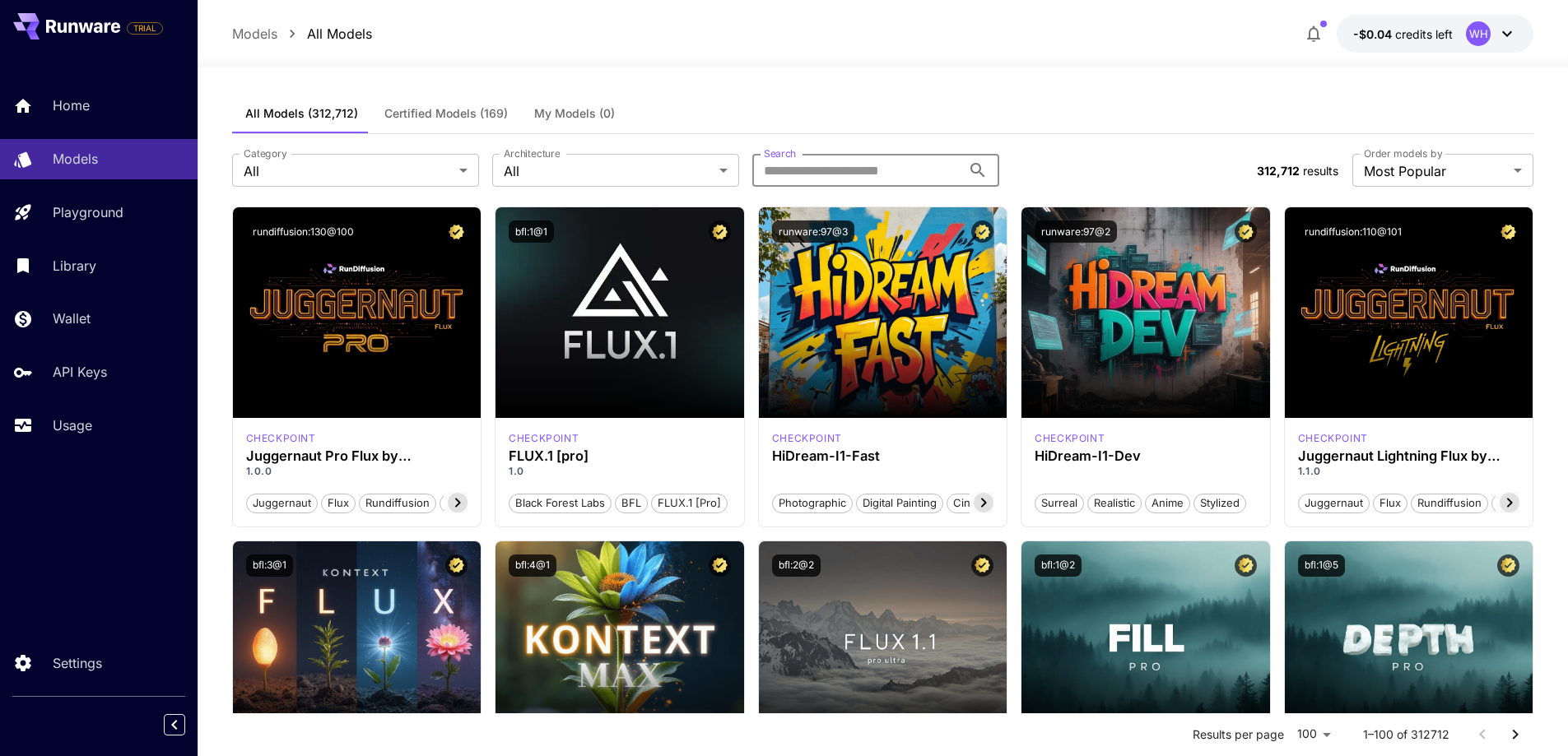
click at [857, 160] on input "Search" at bounding box center [856, 170] width 209 height 33
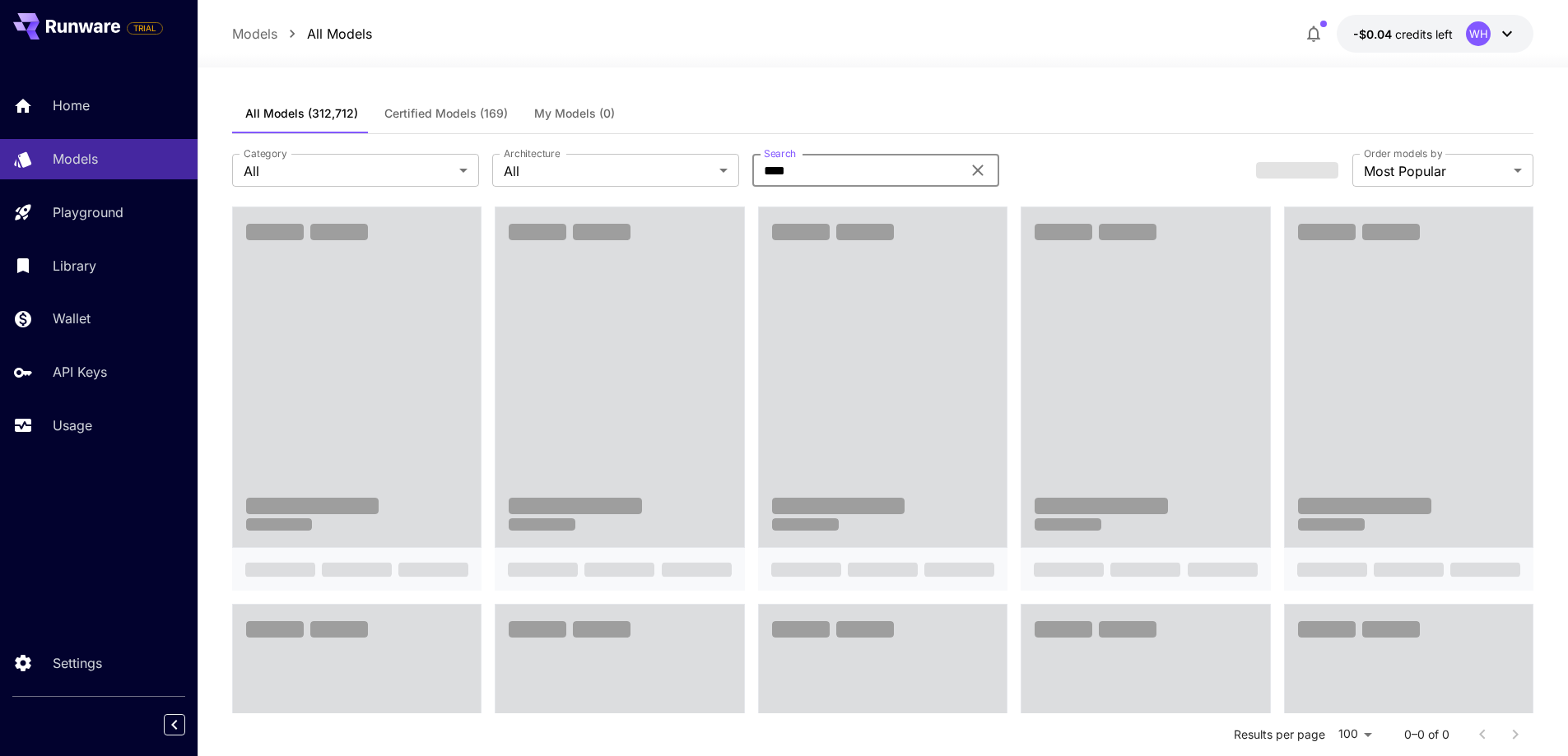
type input "****"
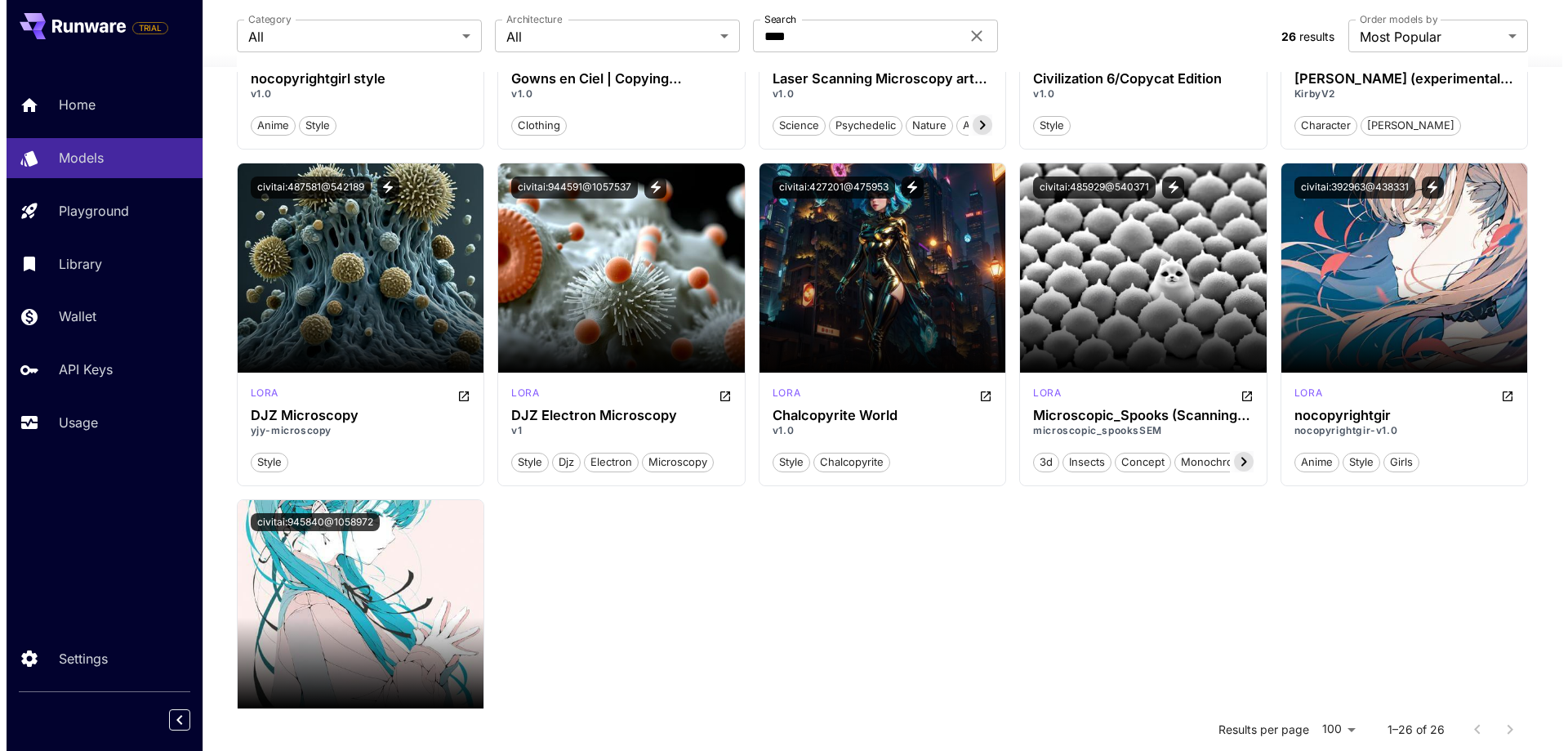
scroll to position [1575, 0]
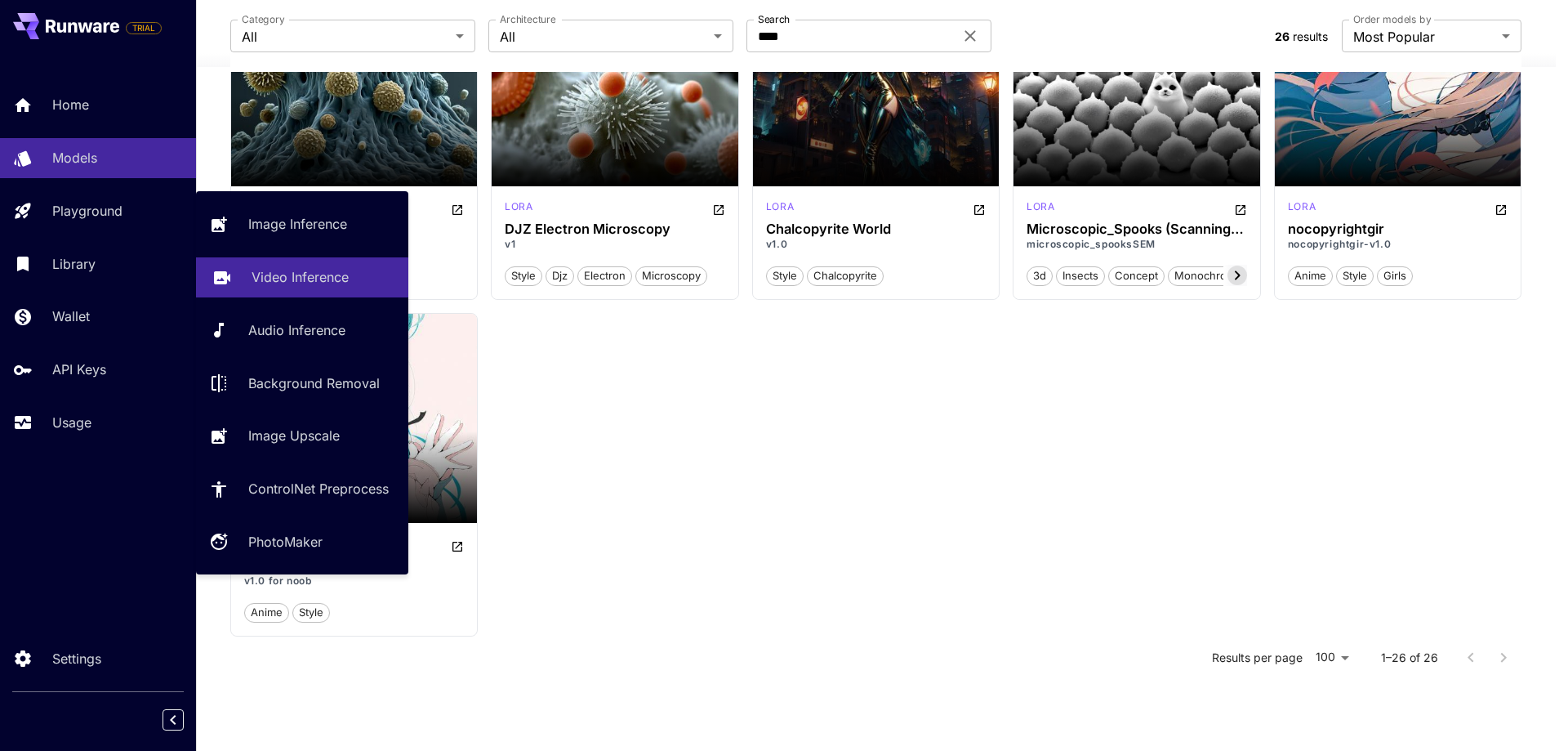
click at [287, 278] on p "Video Inference" at bounding box center [299, 276] width 97 height 20
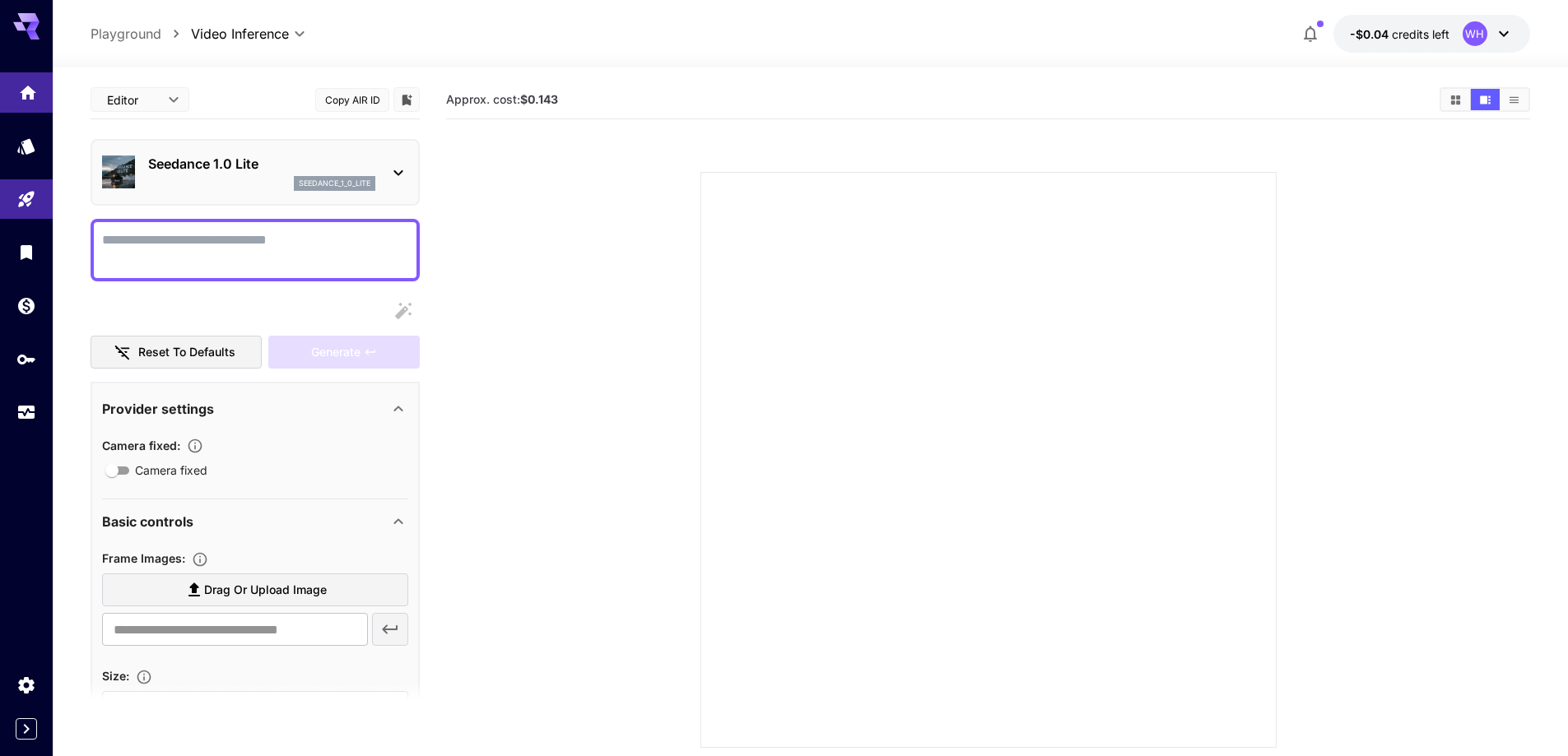
click at [26, 101] on link at bounding box center [26, 92] width 52 height 40
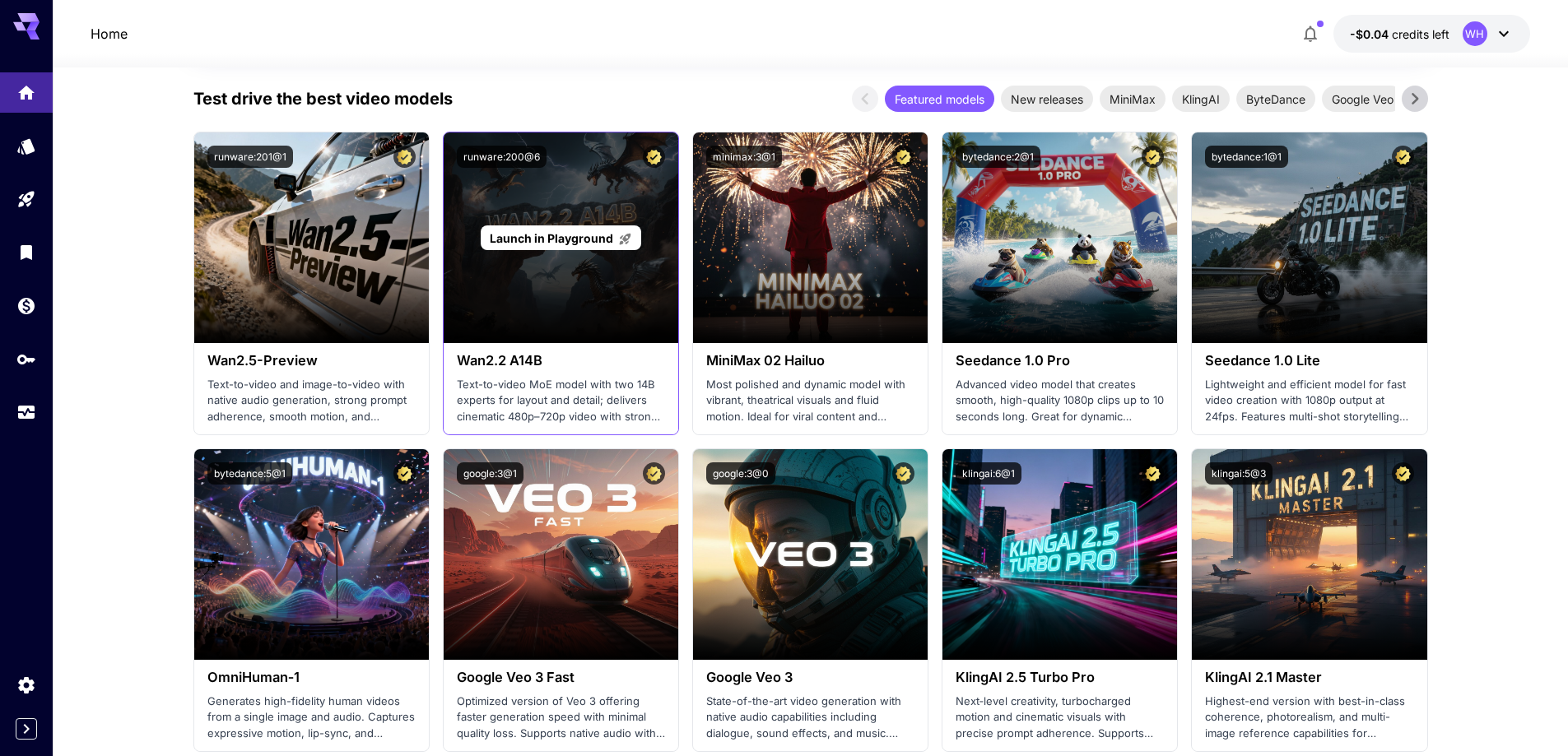
scroll to position [411, 0]
